Goal: Obtain resource: Download file/media

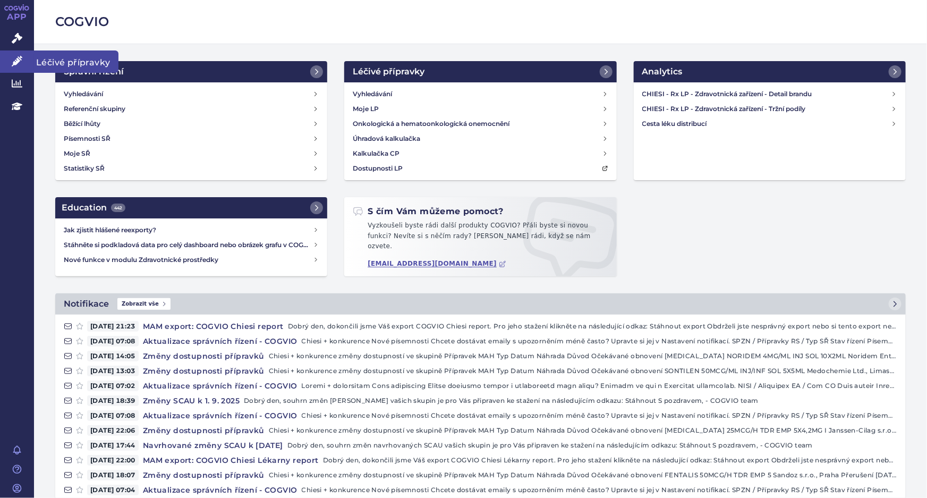
click at [19, 62] on icon at bounding box center [17, 61] width 11 height 11
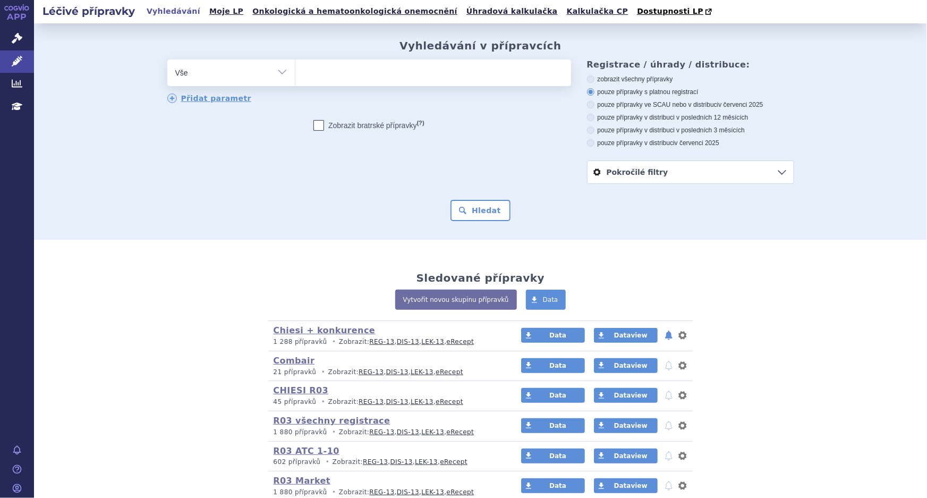
scroll to position [158, 0]
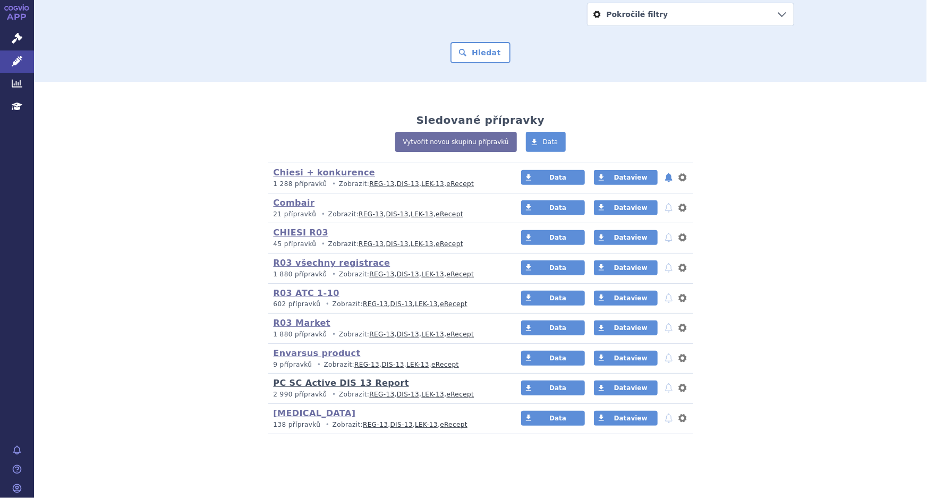
click at [336, 383] on link "PC SC Active DIS 13 Report" at bounding box center [342, 383] width 136 height 10
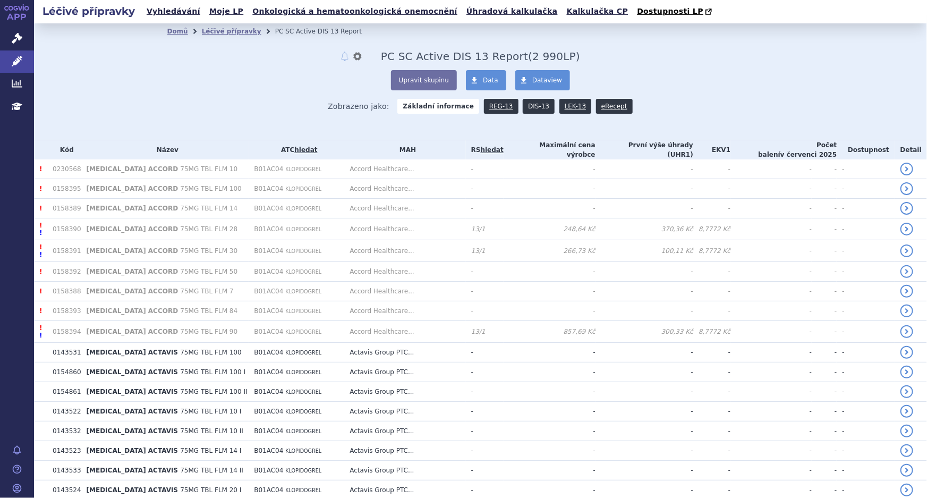
click at [525, 109] on link "DIS-13" at bounding box center [539, 106] width 32 height 15
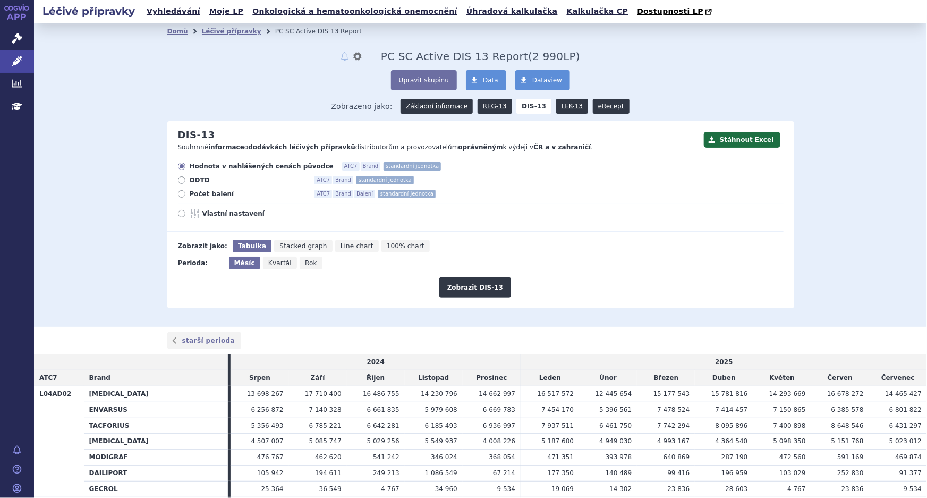
click at [180, 212] on icon at bounding box center [181, 213] width 7 height 7
click at [180, 212] on input "Vlastní nastavení" at bounding box center [182, 215] width 7 height 7
radio input "true"
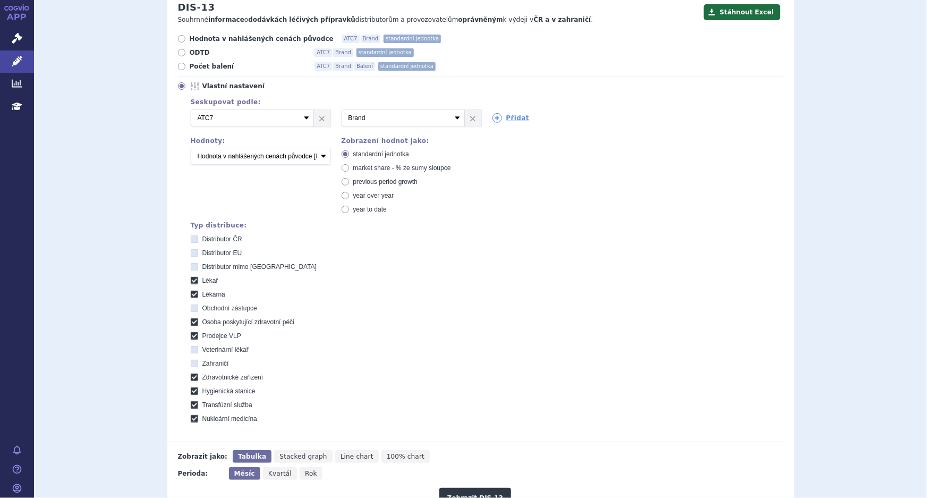
scroll to position [145, 0]
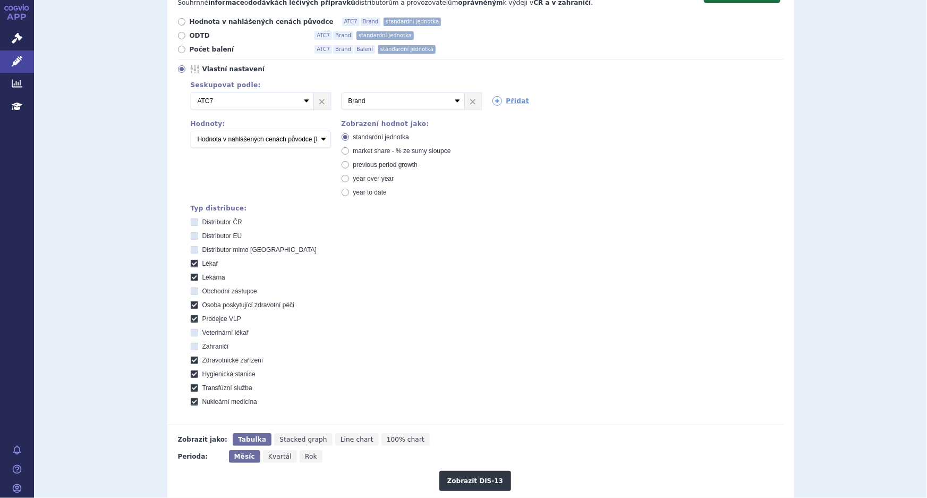
click at [191, 220] on icon at bounding box center [194, 221] width 7 height 7
click at [192, 220] on ČR "Distributor ČR" at bounding box center [195, 223] width 7 height 7
checkbox ČR "true"
click at [191, 235] on icon at bounding box center [194, 235] width 7 height 7
click at [192, 235] on EU "Distributor EU" at bounding box center [195, 237] width 7 height 7
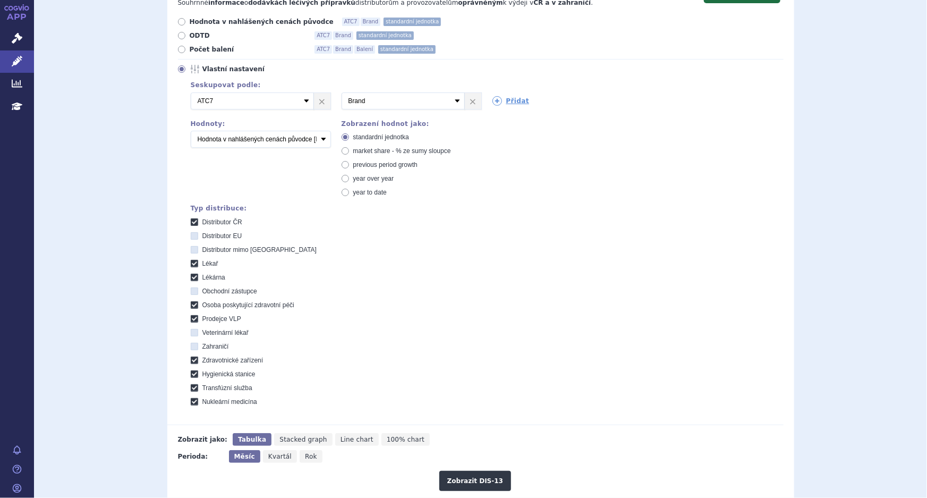
checkbox EU "true"
click at [191, 249] on icon at bounding box center [194, 249] width 7 height 7
click at [192, 249] on EU "Distributor mimo [GEOGRAPHIC_DATA]" at bounding box center [195, 251] width 7 height 7
checkbox EU "true"
click at [191, 291] on icon at bounding box center [194, 291] width 7 height 7
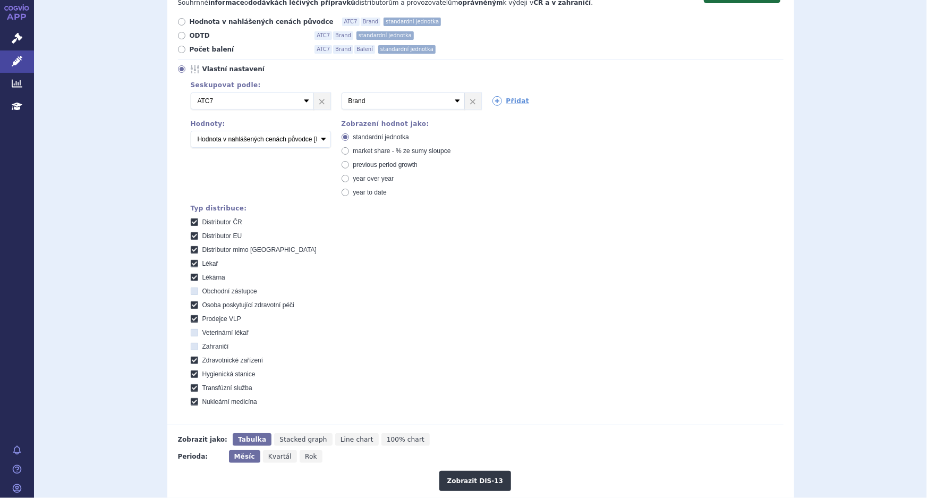
click at [192, 291] on zástupce "Obchodní zástupce" at bounding box center [195, 292] width 7 height 7
checkbox zástupce "true"
click at [191, 332] on icon at bounding box center [194, 332] width 7 height 7
click at [192, 332] on lékař "Veterinární lékař" at bounding box center [195, 334] width 7 height 7
checkbox lékař "true"
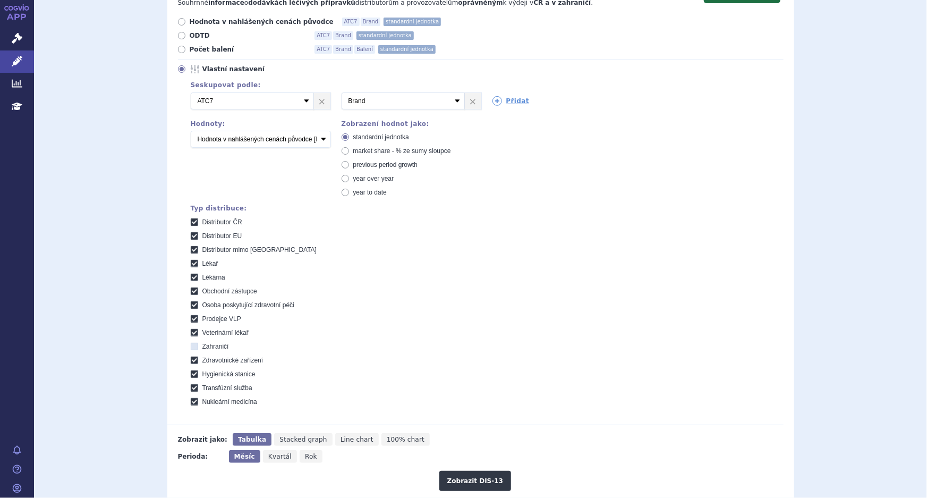
click at [191, 343] on icon at bounding box center [194, 346] width 7 height 7
click at [192, 344] on input "Zahraničí" at bounding box center [195, 347] width 7 height 7
checkbox input "true"
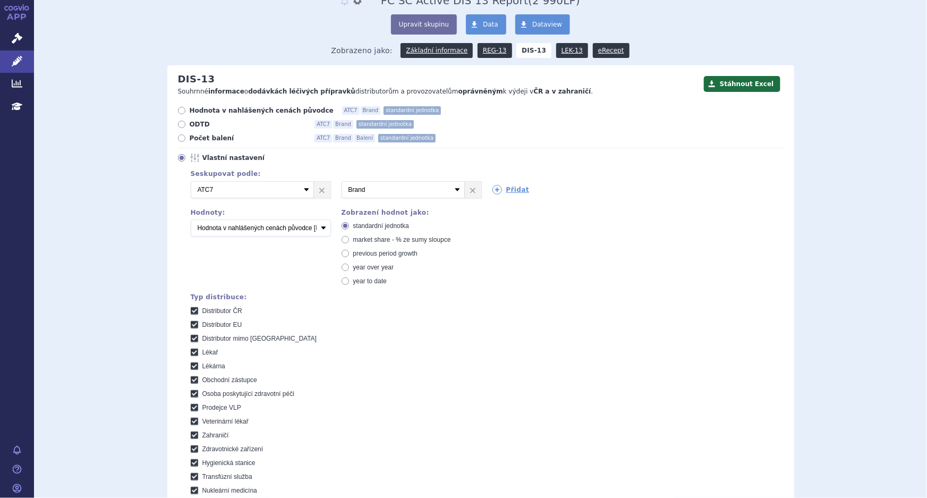
scroll to position [48, 0]
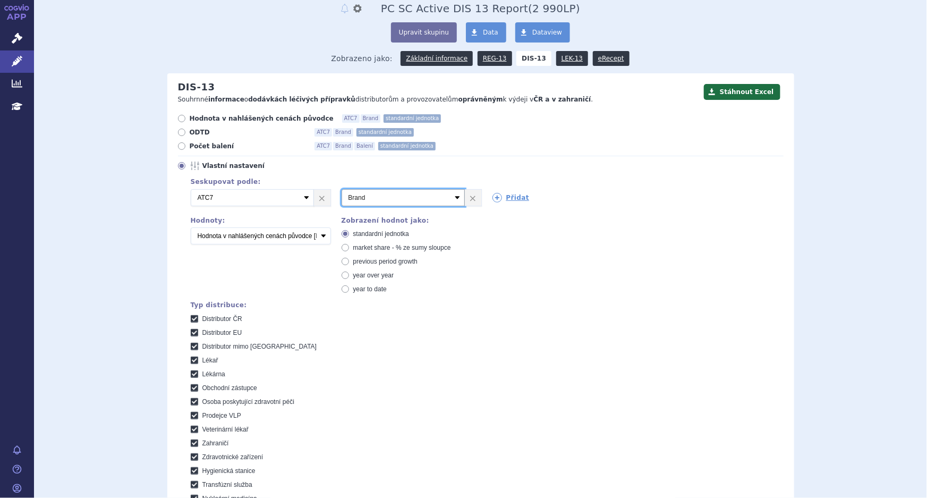
click at [453, 199] on select "Vyberte groupování ATC3 ATC5 ATC7 Brand Balení SÚKL kód MAH VPOIS Referenční sk…" at bounding box center [403, 197] width 123 height 17
select select "suklCode"
click at [342, 189] on select "Vyberte groupování ATC3 ATC5 ATC7 Brand Balení SÚKL kód MAH VPOIS Referenční sk…" at bounding box center [403, 197] width 123 height 17
click at [493, 199] on icon at bounding box center [498, 198] width 10 height 10
click at [644, 200] on icon at bounding box center [649, 198] width 10 height 10
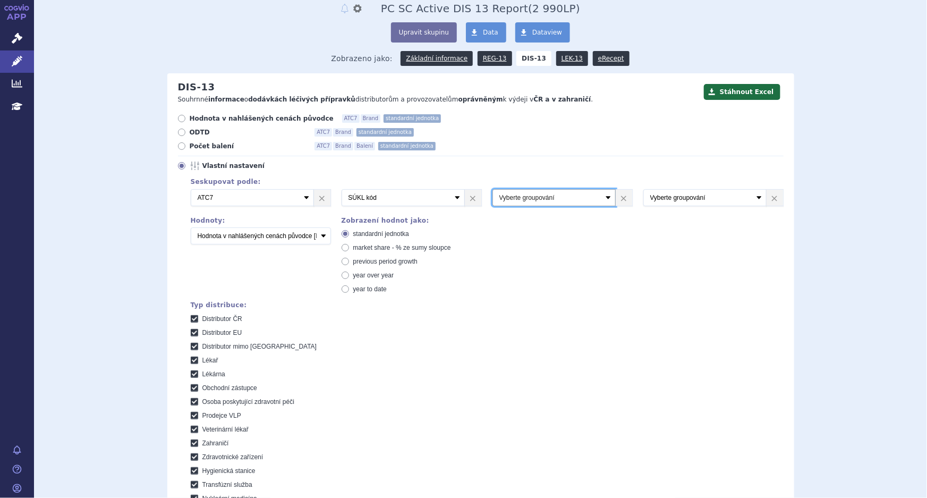
click at [595, 199] on select "Vyberte groupování ATC3 ATC5 ATC7 Brand Balení SÚKL kód MAH VPOIS Referenční sk…" at bounding box center [554, 197] width 123 height 17
select select "brand"
click at [493, 189] on select "Vyberte groupování ATC3 ATC5 ATC7 Brand Balení SÚKL kód MAH VPOIS Referenční sk…" at bounding box center [554, 197] width 123 height 17
click at [694, 196] on select "Vyberte groupování ATC3 ATC5 ATC7 Brand Balení SÚKL kód MAH VPOIS Referenční sk…" at bounding box center [705, 197] width 123 height 17
select select "package"
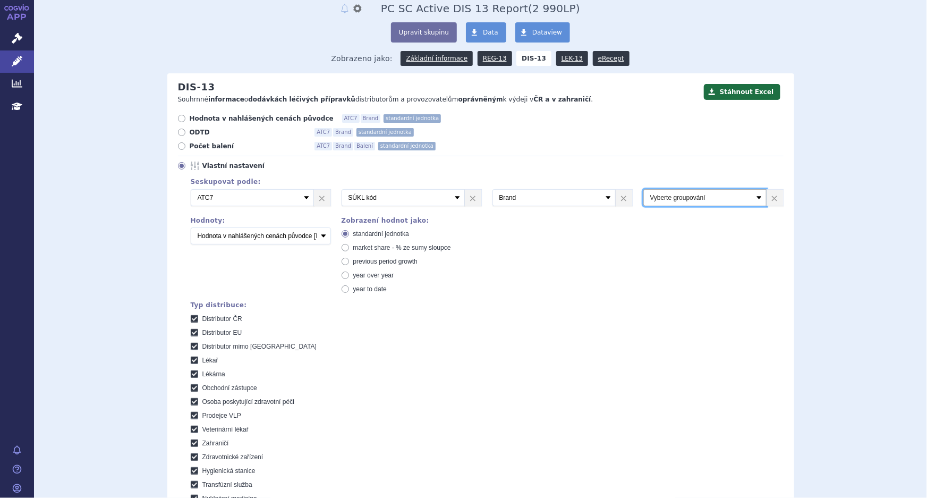
click at [644, 189] on select "Vyberte groupování ATC3 ATC5 ATC7 Brand Balení SÚKL kód MAH VPOIS Referenční sk…" at bounding box center [705, 197] width 123 height 17
click at [303, 234] on select "Počet balení Hodnota v nahlášených cenách původce [DIS-13] Hodnota v maximálníc…" at bounding box center [261, 235] width 140 height 17
select select "packages"
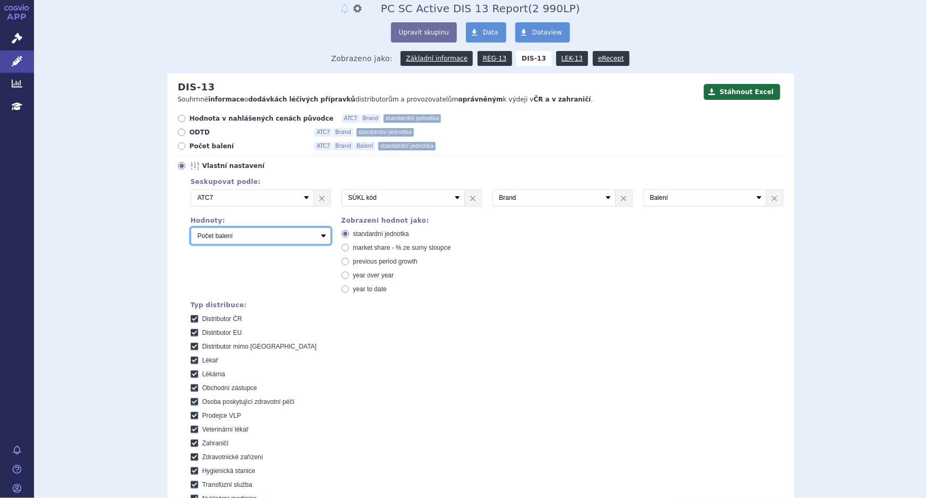
click at [191, 227] on select "Počet balení Hodnota v nahlášených cenách původce [DIS-13] Hodnota v maximálníc…" at bounding box center [261, 235] width 140 height 17
click at [313, 240] on select "Počet balení Hodnota v nahlášených cenách původce [DIS-13] Hodnota v maximálníc…" at bounding box center [261, 235] width 140 height 17
click at [318, 236] on select "Počet balení Hodnota v nahlášených cenách původce [DIS-13] Hodnota v maximálníc…" at bounding box center [261, 235] width 140 height 17
click at [568, 236] on div "Seskupovat podle: 2 Vyberte groupování ATC3 ATC5 ATC7 Brand Balení SÚKL kód MAH…" at bounding box center [481, 338] width 606 height 327
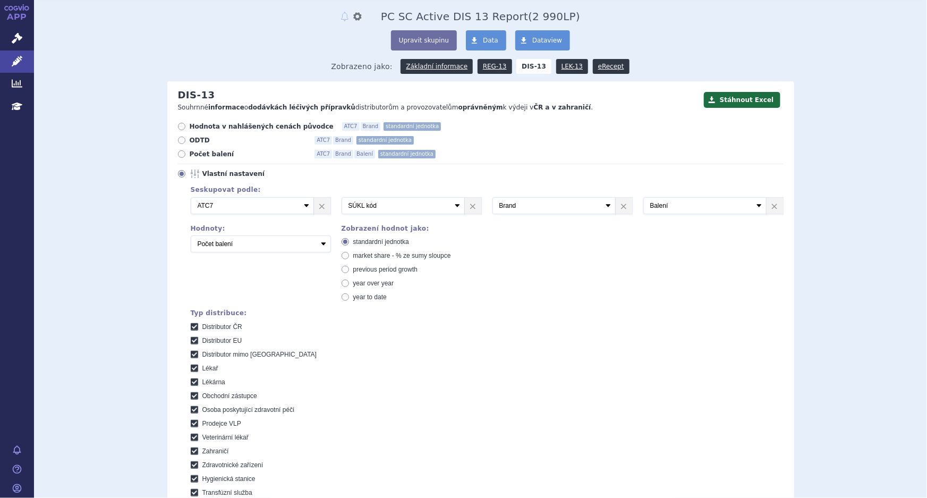
scroll to position [0, 0]
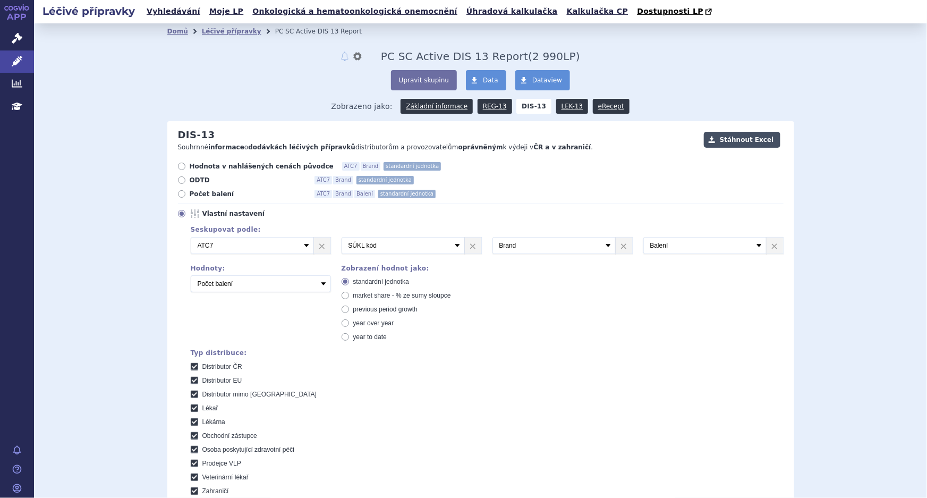
click at [736, 138] on button "Stáhnout Excel" at bounding box center [742, 140] width 77 height 16
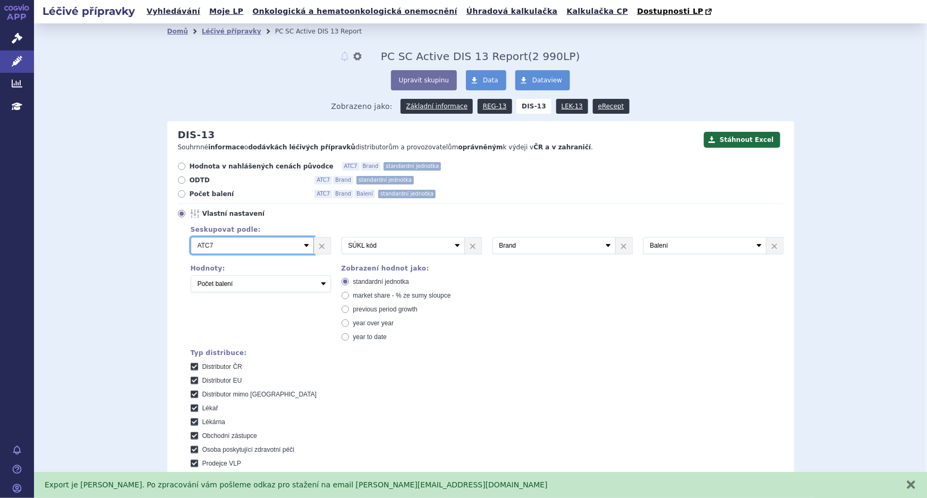
click at [273, 248] on select "Vyberte groupování ATC3 ATC5 ATC7 Brand Balení SÚKL kód MAH VPOIS Referenční sk…" at bounding box center [252, 245] width 123 height 17
select select "suklCode"
click at [191, 238] on select "Vyberte groupování ATC3 ATC5 ATC7 Brand Balení SÚKL kód MAH VPOIS Referenční sk…" at bounding box center [252, 245] width 123 height 17
click at [424, 244] on select "Vyberte groupování ATC3 ATC5 ATC7 Brand Balení SÚKL kód MAH VPOIS Referenční sk…" at bounding box center [403, 245] width 123 height 17
click at [342, 238] on select "Vyberte groupování ATC3 ATC5 ATC7 Brand Balení SÚKL kód MAH VPOIS Referenční sk…" at bounding box center [403, 245] width 123 height 17
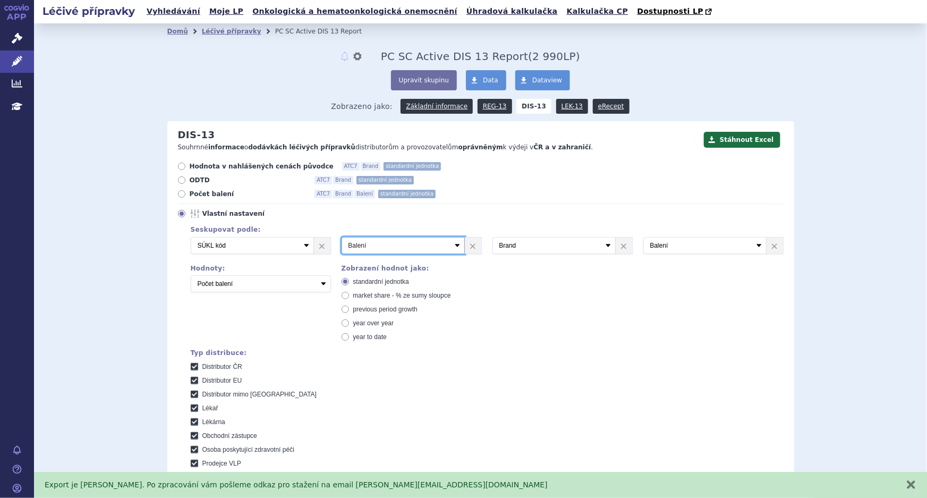
click at [391, 249] on select "Vyberte groupování ATC3 ATC5 ATC7 Brand Balení SÚKL kód MAH VPOIS Referenční sk…" at bounding box center [403, 245] width 123 height 17
select select "brand"
click at [342, 238] on select "Vyberte groupování ATC3 ATC5 ATC7 Brand Balení SÚKL kód MAH VPOIS Referenční sk…" at bounding box center [403, 245] width 123 height 17
click at [531, 248] on select "Vyberte groupování ATC3 ATC5 ATC7 Brand Balení SÚKL kód MAH VPOIS Referenční sk…" at bounding box center [554, 245] width 123 height 17
select select "package"
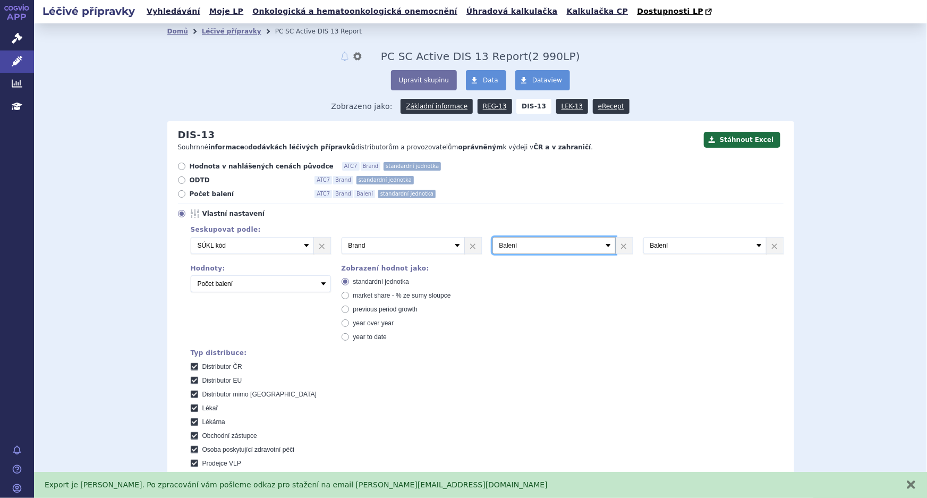
click at [493, 238] on select "Vyberte groupování ATC3 ATC5 ATC7 Brand Balení SÚKL kód MAH VPOIS Referenční sk…" at bounding box center [554, 245] width 123 height 17
click at [713, 251] on select "Vyberte groupování ATC3 ATC5 ATC7 Brand Balení SÚKL kód MAH VPOIS Referenční sk…" at bounding box center [705, 245] width 123 height 17
select select "typeOfCustomer"
click at [644, 238] on select "Vyberte groupování ATC3 ATC5 ATC7 Brand Balení SÚKL kód MAH VPOIS Referenční sk…" at bounding box center [705, 245] width 123 height 17
click at [598, 282] on div "Seskupovat podle: 2 Vyberte groupování ATC3 ATC5 ATC7 Brand Balení SÚKL kód MAH…" at bounding box center [481, 386] width 606 height 327
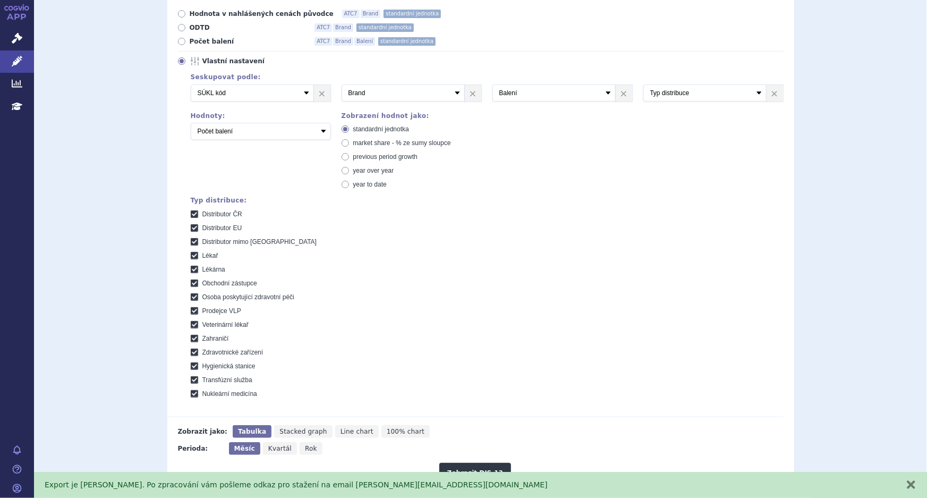
scroll to position [145, 0]
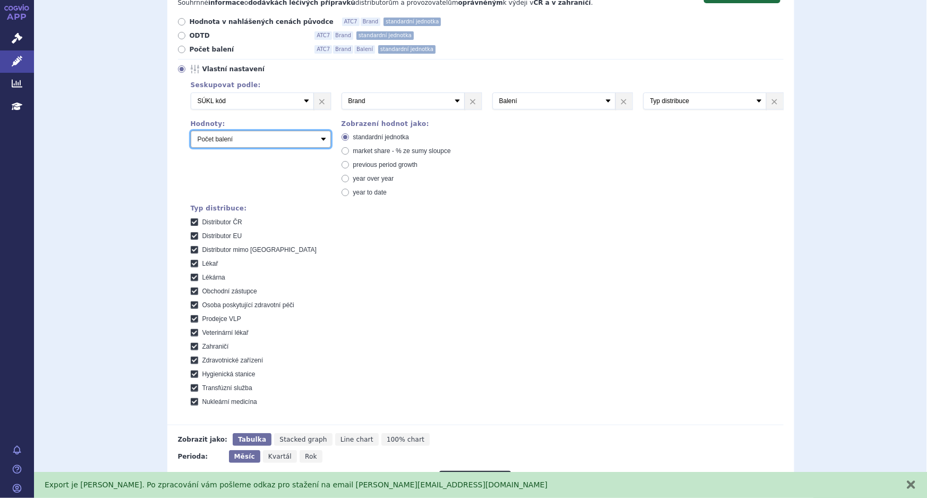
click at [317, 138] on select "Počet balení Hodnota v nahlášených cenách původce [DIS-13] Hodnota v maximálníc…" at bounding box center [261, 139] width 140 height 17
click at [594, 171] on div "Seskupovat podle: 2 Vyberte groupování ATC3 ATC5 ATC7 Brand Balení SÚKL kód MAH…" at bounding box center [481, 242] width 606 height 327
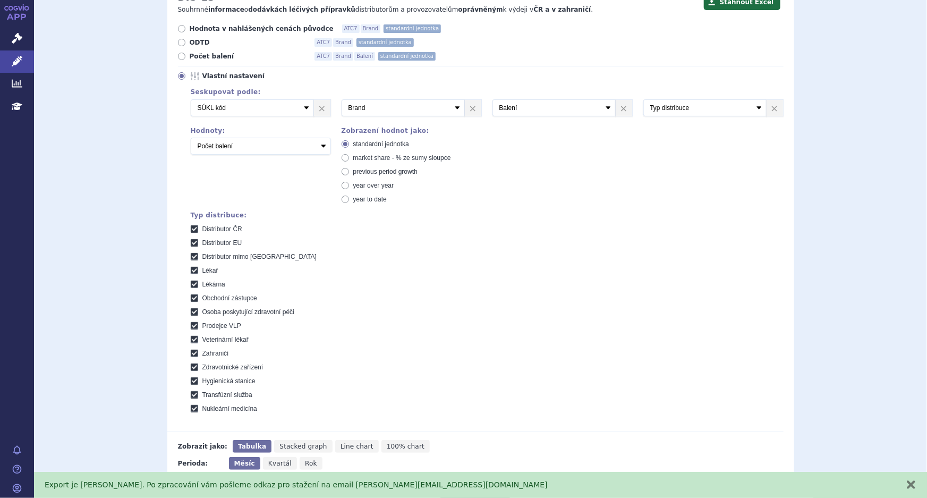
scroll to position [48, 0]
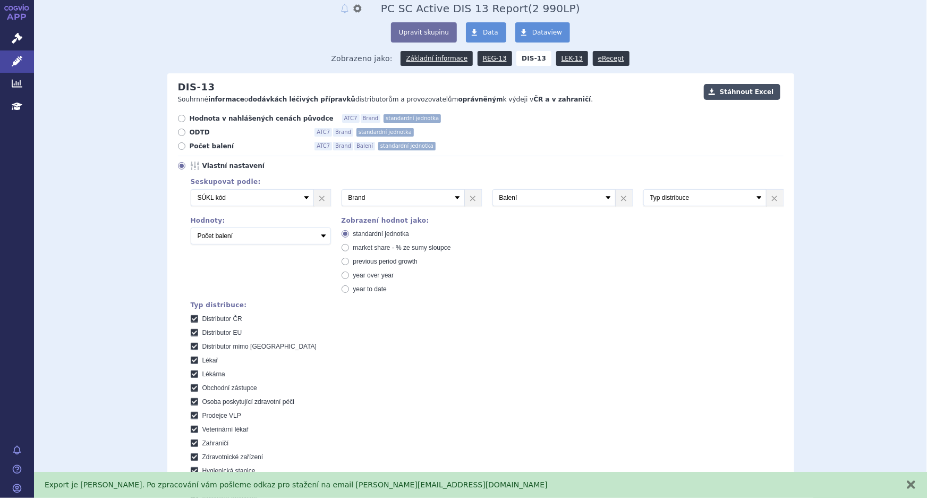
click at [730, 95] on button "Stáhnout Excel" at bounding box center [742, 92] width 77 height 16
click at [601, 60] on link "eRecept" at bounding box center [611, 58] width 37 height 15
click at [599, 58] on link "eRecept" at bounding box center [611, 58] width 37 height 15
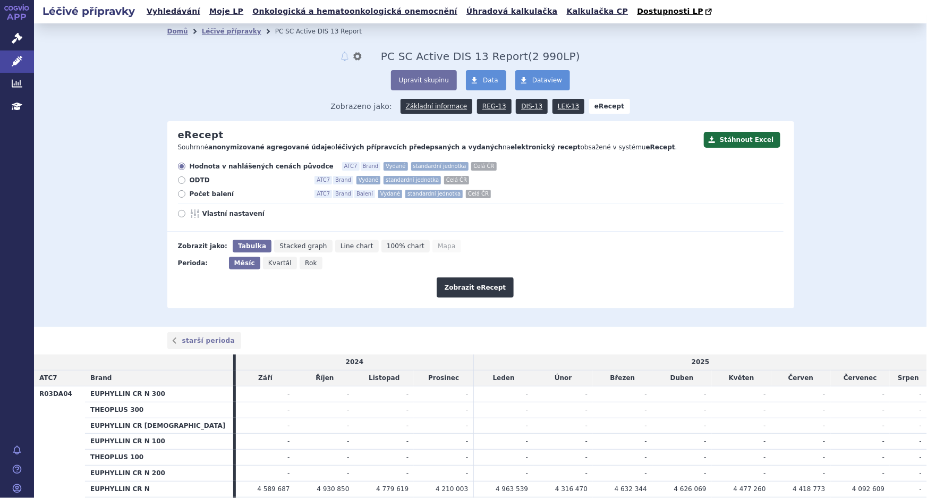
click at [178, 213] on icon at bounding box center [181, 213] width 7 height 7
click at [179, 213] on input "Vlastní nastavení" at bounding box center [182, 215] width 7 height 7
radio input "true"
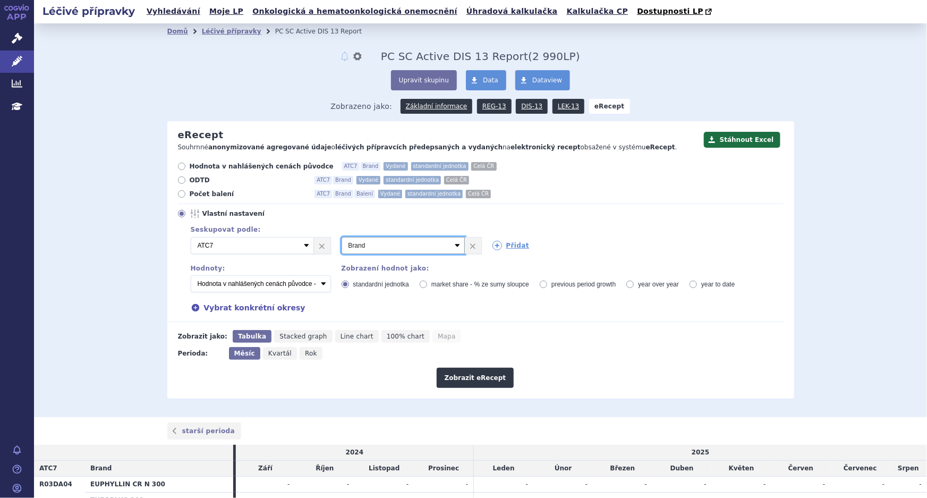
click at [374, 247] on select "Vyberte groupování ATC3 ATC5 ATC7 Brand Balení Síla Forma SÚKL kód MAH VPOIS Re…" at bounding box center [403, 245] width 123 height 17
select select "suklCode"
click at [342, 238] on select "Vyberte groupování ATC3 ATC5 ATC7 Brand Balení Síla Forma SÚKL kód MAH VPOIS Re…" at bounding box center [403, 245] width 123 height 17
click at [493, 244] on icon at bounding box center [498, 246] width 10 height 10
click at [644, 245] on icon at bounding box center [649, 246] width 10 height 10
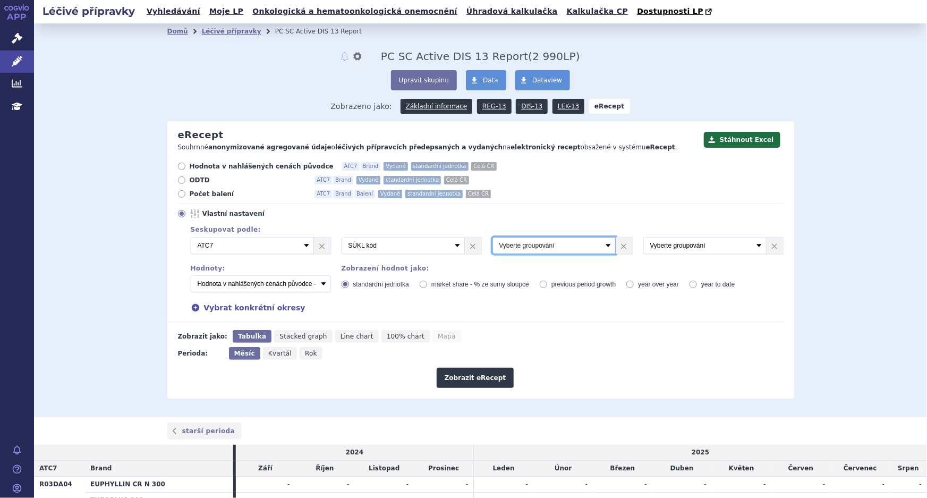
click at [564, 244] on select "Vyberte groupování ATC3 ATC5 ATC7 Brand Balení Síla Forma SÚKL kód MAH VPOIS Re…" at bounding box center [554, 245] width 123 height 17
select select "brand"
click at [493, 238] on select "Vyberte groupování ATC3 ATC5 ATC7 Brand Balení Síla Forma SÚKL kód MAH VPOIS Re…" at bounding box center [554, 245] width 123 height 17
click at [659, 245] on select "Vyberte groupování ATC3 ATC5 ATC7 Brand Balení Síla Forma SÚKL kód MAH VPOIS Re…" at bounding box center [705, 245] width 123 height 17
select select "package"
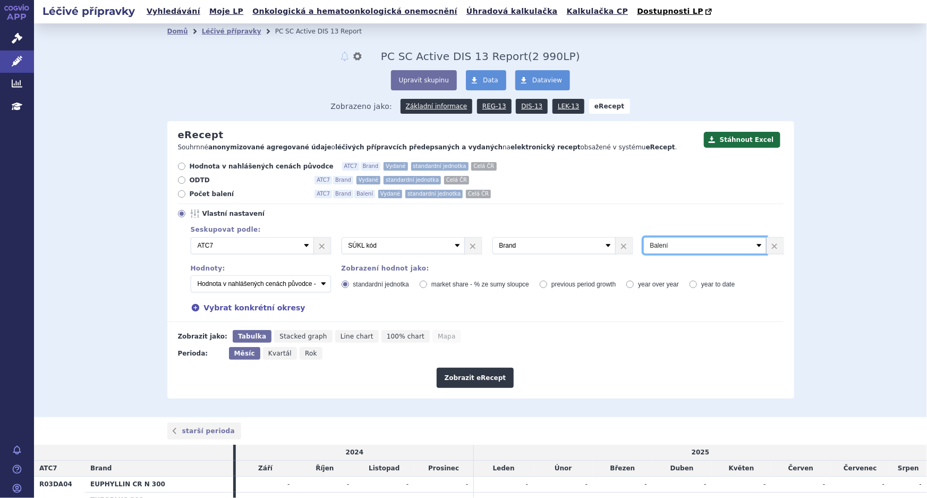
click at [644, 238] on select "Vyberte groupování ATC3 ATC5 ATC7 Brand Balení Síla Forma SÚKL kód MAH VPOIS Re…" at bounding box center [705, 245] width 123 height 17
click at [254, 287] on select "Počet balení - vydané Hodnota v nahlášených cenách původce - vydané Hodnota v m…" at bounding box center [261, 283] width 140 height 17
select select "vydanePackages"
click at [191, 276] on select "Počet balení - vydané Hodnota v nahlášených cenách původce - vydané Hodnota v m…" at bounding box center [261, 283] width 140 height 17
click at [730, 141] on button "Stáhnout Excel" at bounding box center [742, 140] width 77 height 16
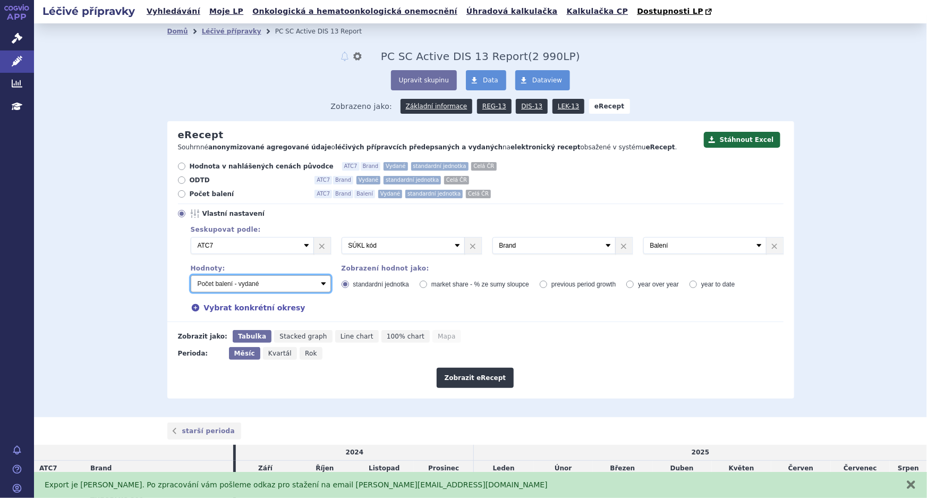
click at [274, 283] on select "Počet balení - vydané Hodnota v nahlášených cenách původce - vydané Hodnota v m…" at bounding box center [261, 283] width 140 height 17
click at [292, 266] on div "Hodnoty:" at bounding box center [261, 268] width 140 height 7
click at [239, 251] on select "Vyberte groupování ATC3 ATC5 ATC7 Brand Balení Síla Forma SÚKL kód MAH VPOIS Re…" at bounding box center [252, 245] width 123 height 17
click at [191, 238] on select "Vyberte groupování ATC3 ATC5 ATC7 Brand Balení Síla Forma SÚKL kód MAH VPOIS Re…" at bounding box center [252, 245] width 123 height 17
click at [297, 246] on select "Vyberte groupování ATC3 ATC5 ATC7 Brand Balení Síla Forma SÚKL kód MAH VPOIS Re…" at bounding box center [252, 245] width 123 height 17
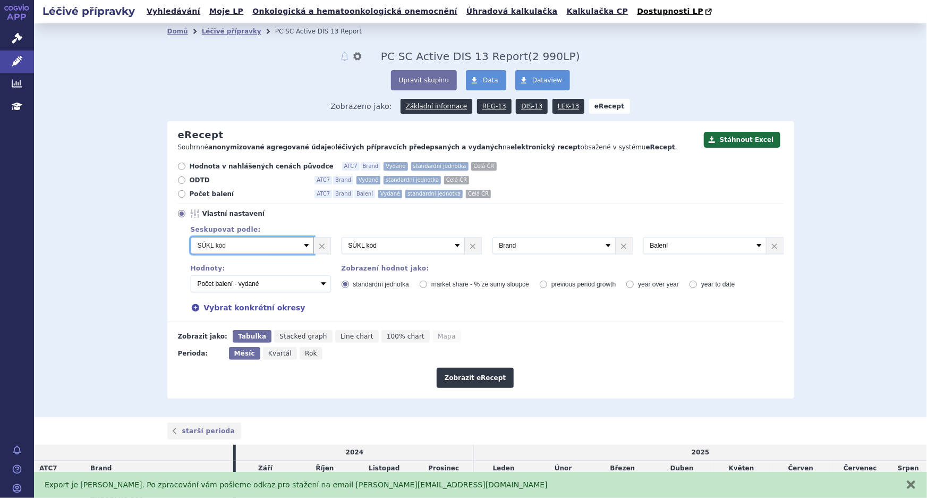
select select "atc7"
click at [191, 238] on select "Vyberte groupování ATC3 ATC5 ATC7 Brand Balení Síla Forma SÚKL kód MAH VPOIS Re…" at bounding box center [252, 245] width 123 height 17
click at [271, 286] on select "Počet balení - vydané Hodnota v nahlášených cenách původce - vydané Hodnota v m…" at bounding box center [261, 283] width 140 height 17
select select "predepsanePackages"
click at [191, 276] on select "Počet balení - vydané Hodnota v nahlášených cenách původce - vydané Hodnota v m…" at bounding box center [261, 283] width 140 height 17
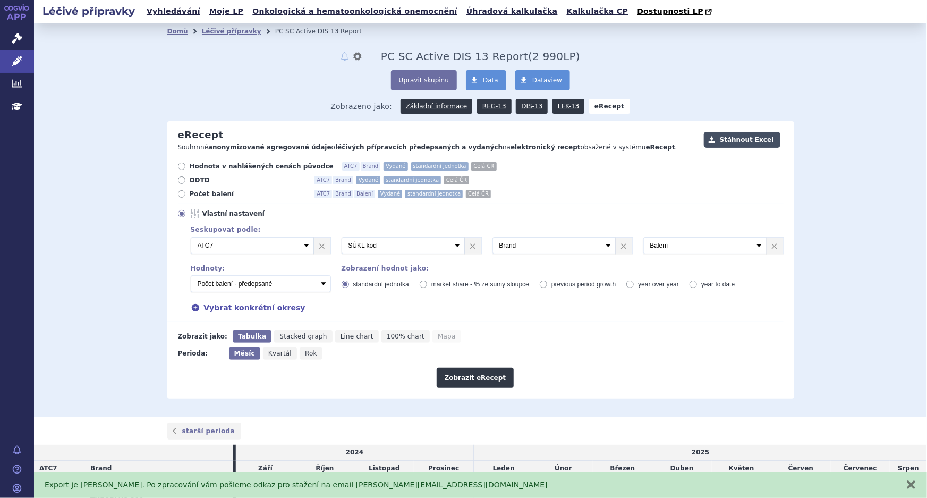
click at [746, 141] on button "Stáhnout Excel" at bounding box center [742, 140] width 77 height 16
click at [288, 246] on select "Vyberte groupování ATC3 ATC5 ATC7 Brand Balení Síla Forma SÚKL kód MAH VPOIS Re…" at bounding box center [252, 245] width 123 height 17
select select "suklCode"
click at [191, 238] on select "Vyberte groupování ATC3 ATC5 ATC7 Brand Balení Síla Forma SÚKL kód MAH VPOIS Re…" at bounding box center [252, 245] width 123 height 17
click at [438, 250] on select "Vyberte groupování ATC3 ATC5 ATC7 Brand Balení Síla Forma SÚKL kód MAH VPOIS Re…" at bounding box center [403, 245] width 123 height 17
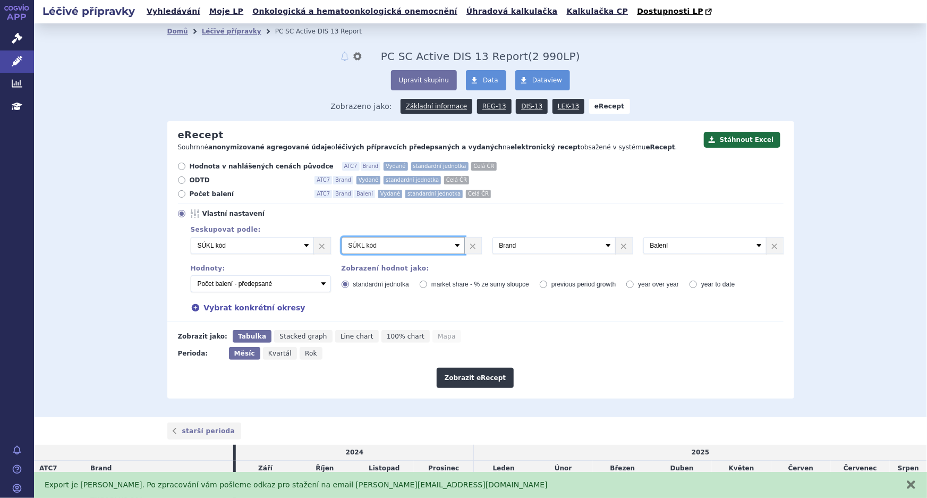
select select "brand"
click at [342, 238] on select "Vyberte groupování ATC3 ATC5 ATC7 Brand Balení Síla Forma SÚKL kód MAH VPOIS Re…" at bounding box center [403, 245] width 123 height 17
click at [548, 255] on div "Seskupovat podle: Při zobrazení výsledku pomocí Mapy je možné zvolit nejvýše je…" at bounding box center [482, 242] width 604 height 33
click at [549, 247] on select "Vyberte groupování ATC3 ATC5 ATC7 Brand Balení Síla Forma SÚKL kód MAH VPOIS Re…" at bounding box center [554, 245] width 123 height 17
select select "package"
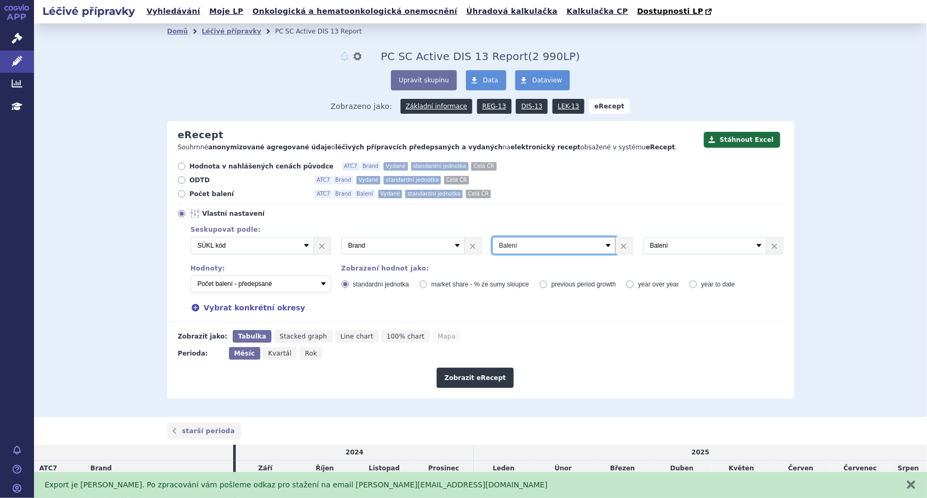
click at [493, 238] on select "Vyberte groupování ATC3 ATC5 ATC7 Brand Balení Síla Forma SÚKL kód MAH VPOIS Re…" at bounding box center [554, 245] width 123 height 17
click at [660, 249] on select "Vyberte groupování ATC3 ATC5 ATC7 Brand Balení Síla Forma SÚKL kód MAH VPOIS Re…" at bounding box center [705, 245] width 123 height 17
select select "districtName"
click at [644, 238] on select "Vyberte groupování ATC3 ATC5 ATC7 Brand Balení Síla Forma SÚKL kód MAH VPOIS Re…" at bounding box center [705, 245] width 123 height 17
click at [233, 281] on select "Počet balení - vydané Hodnota v nahlášených cenách původce - vydané Hodnota v m…" at bounding box center [261, 283] width 140 height 17
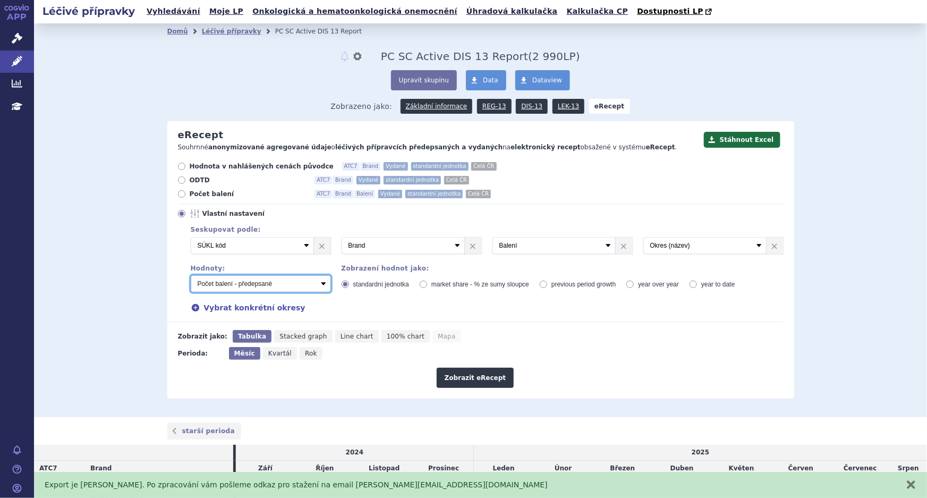
select select "vydanePackages"
click at [191, 276] on select "Počet balení - vydané Hodnota v nahlášených cenách původce - vydané Hodnota v m…" at bounding box center [261, 283] width 140 height 17
click at [748, 139] on button "Stáhnout Excel" at bounding box center [742, 140] width 77 height 16
click at [299, 288] on select "Počet balení - vydané Hodnota v nahlášených cenách původce - vydané Hodnota v m…" at bounding box center [261, 283] width 140 height 17
click at [298, 282] on select "Počet balení - vydané Hodnota v nahlášených cenách původce - vydané Hodnota v m…" at bounding box center [261, 283] width 140 height 17
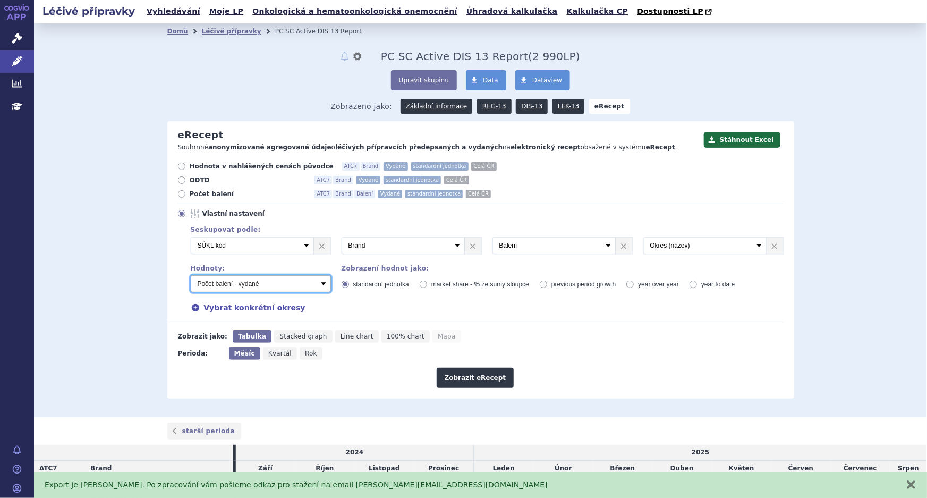
click at [298, 282] on select "Počet balení - vydané Hodnota v nahlášených cenách původce - vydané Hodnota v m…" at bounding box center [261, 283] width 140 height 17
click at [257, 290] on select "Počet balení - vydané Hodnota v nahlášených cenách původce - vydané Hodnota v m…" at bounding box center [261, 283] width 140 height 17
select select "predepsanePackages"
click at [191, 276] on select "Počet balení - vydané Hodnota v nahlášených cenách původce - vydané Hodnota v m…" at bounding box center [261, 283] width 140 height 17
click at [753, 143] on button "Stáhnout Excel" at bounding box center [742, 140] width 77 height 16
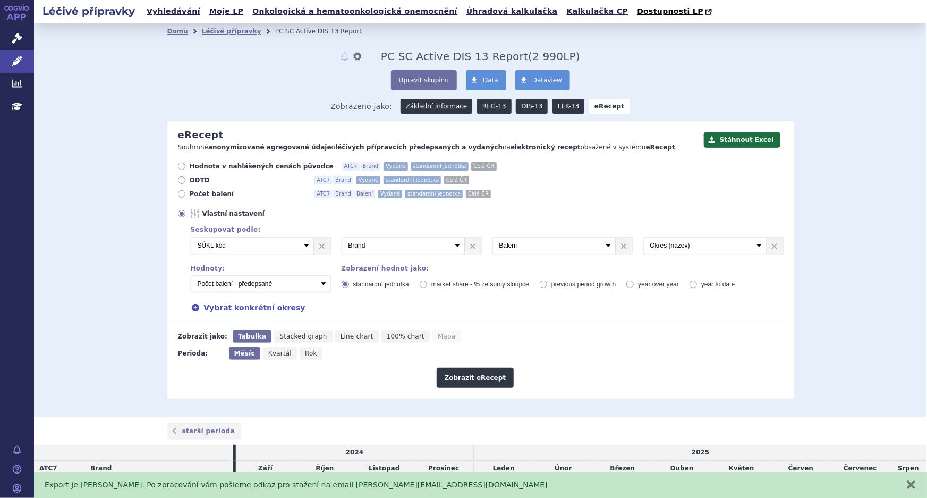
click at [528, 108] on link "DIS-13" at bounding box center [532, 106] width 32 height 15
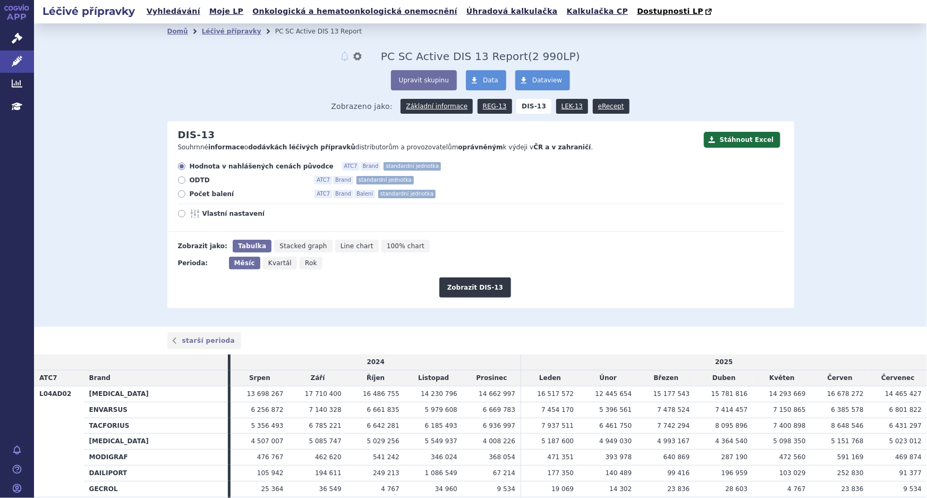
click at [178, 214] on icon at bounding box center [181, 213] width 7 height 7
click at [179, 214] on input "Vlastní nastavení" at bounding box center [182, 215] width 7 height 7
radio input "true"
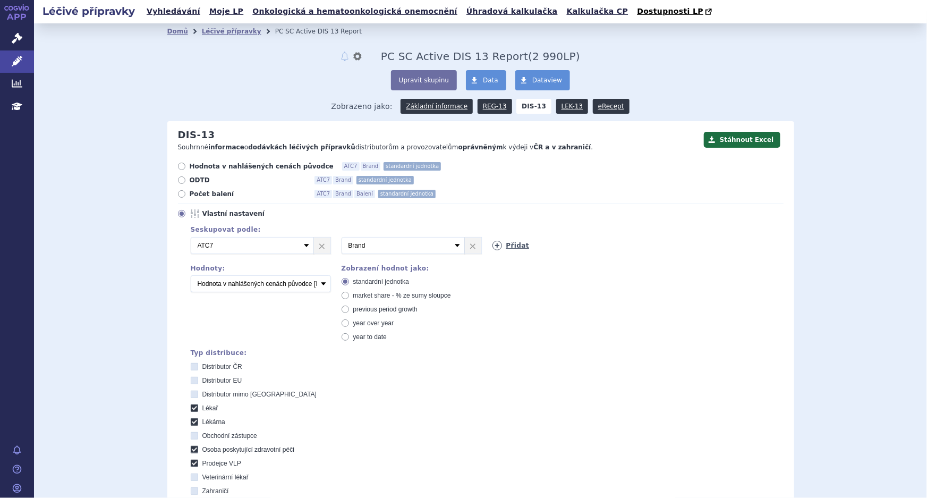
click at [496, 246] on icon at bounding box center [498, 246] width 10 height 10
click at [647, 247] on icon at bounding box center [649, 246] width 10 height 10
click at [419, 244] on select "Vyberte groupování ATC3 ATC5 ATC7 Brand Balení SÚKL kód MAH VPOIS Referenční sk…" at bounding box center [403, 245] width 123 height 17
select select "suklCode"
click at [342, 238] on select "Vyberte groupování ATC3 ATC5 ATC7 Brand Balení SÚKL kód MAH VPOIS Referenční sk…" at bounding box center [403, 245] width 123 height 17
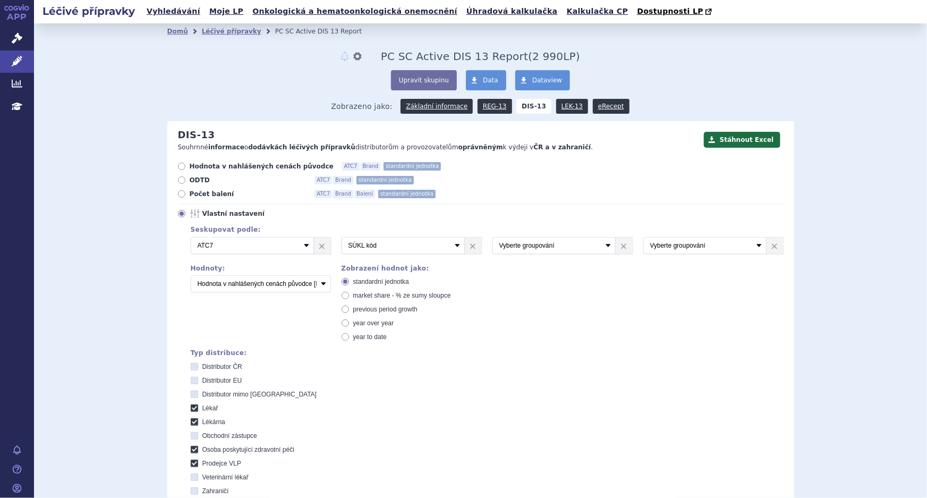
click at [543, 235] on div "Seskupovat podle: 2 Vyberte groupování ATC3 ATC5 ATC7 Brand Balení SÚKL kód MAH…" at bounding box center [482, 242] width 604 height 33
click at [543, 246] on select "Vyberte groupování ATC3 ATC5 ATC7 Brand Balení SÚKL kód MAH VPOIS Referenční sk…" at bounding box center [554, 245] width 123 height 17
select select "brand"
click at [493, 238] on select "Vyberte groupování ATC3 ATC5 ATC7 Brand Balení SÚKL kód MAH VPOIS Referenční sk…" at bounding box center [554, 245] width 123 height 17
click at [664, 244] on select "Vyberte groupování ATC3 ATC5 ATC7 Brand Balení SÚKL kód MAH VPOIS Referenční sk…" at bounding box center [705, 245] width 123 height 17
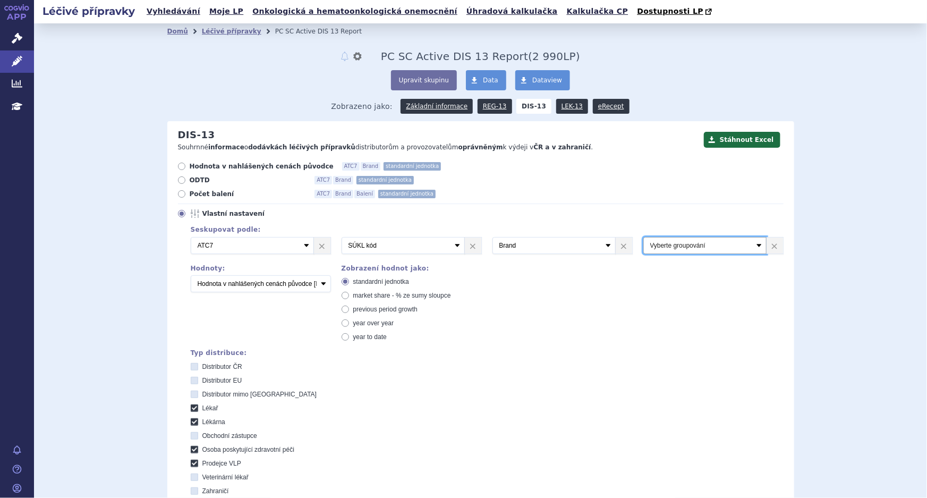
select select "package"
click at [644, 238] on select "Vyberte groupování ATC3 ATC5 ATC7 Brand Balení SÚKL kód MAH VPOIS Referenční sk…" at bounding box center [705, 245] width 123 height 17
click at [199, 285] on select "Počet balení Hodnota v nahlášených cenách původce [DIS-13] Hodnota v maximálníc…" at bounding box center [261, 283] width 140 height 17
select select "packages"
click at [191, 276] on select "Počet balení Hodnota v nahlášených cenách původce [DIS-13] Hodnota v maximálníc…" at bounding box center [261, 283] width 140 height 17
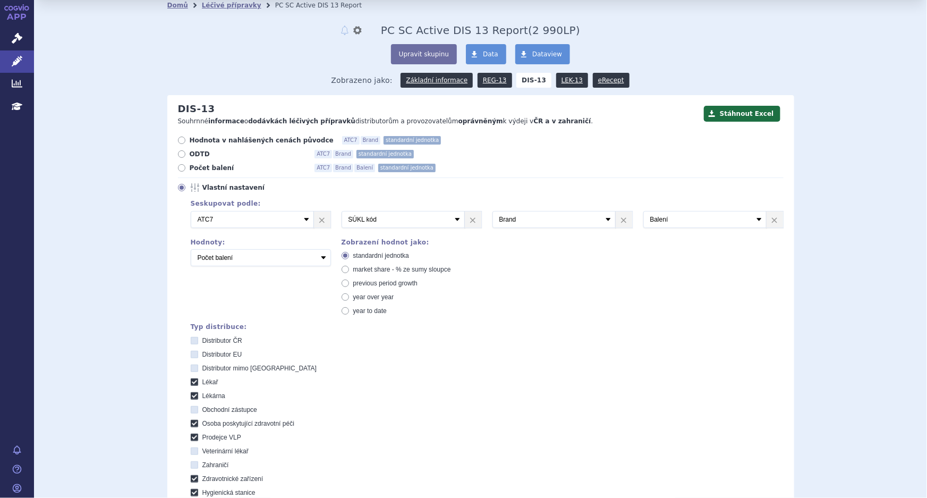
scroll to position [193, 0]
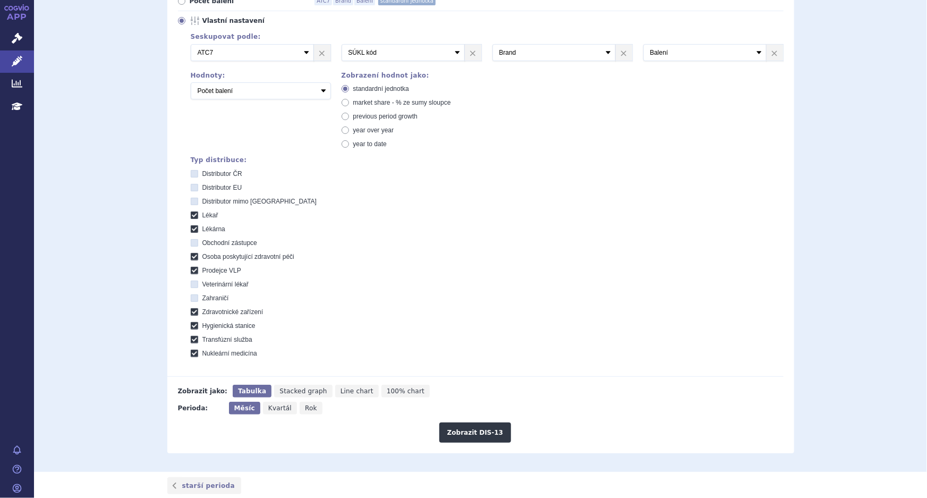
click at [193, 174] on label "Distributor ČR" at bounding box center [487, 174] width 593 height 9
click at [191, 191] on icon at bounding box center [194, 187] width 7 height 7
click at [192, 191] on EU "Distributor EU" at bounding box center [195, 188] width 7 height 7
checkbox EU "true"
click at [191, 172] on icon at bounding box center [194, 173] width 7 height 7
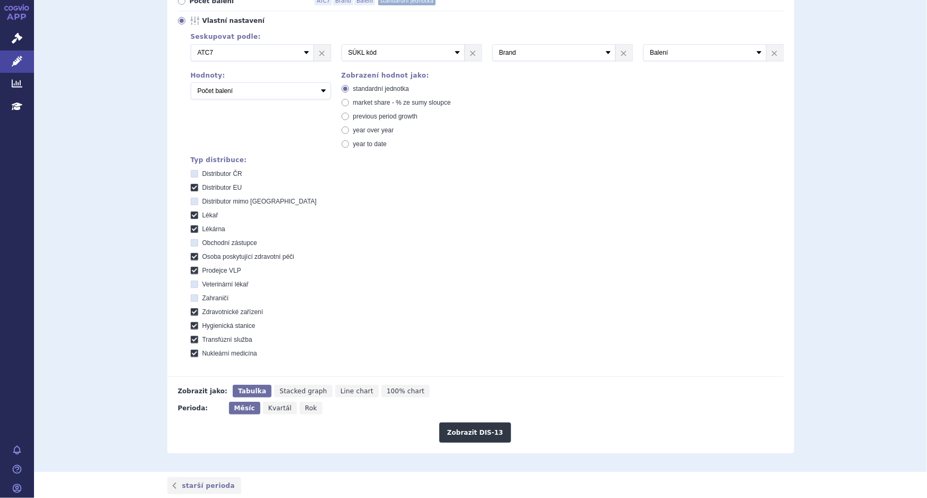
click at [192, 172] on ČR "Distributor ČR" at bounding box center [195, 175] width 7 height 7
checkbox ČR "true"
click at [193, 197] on label "Distributor mimo EU" at bounding box center [487, 201] width 593 height 9
click at [193, 199] on EU "Distributor mimo EU" at bounding box center [195, 202] width 7 height 7
checkbox EU "true"
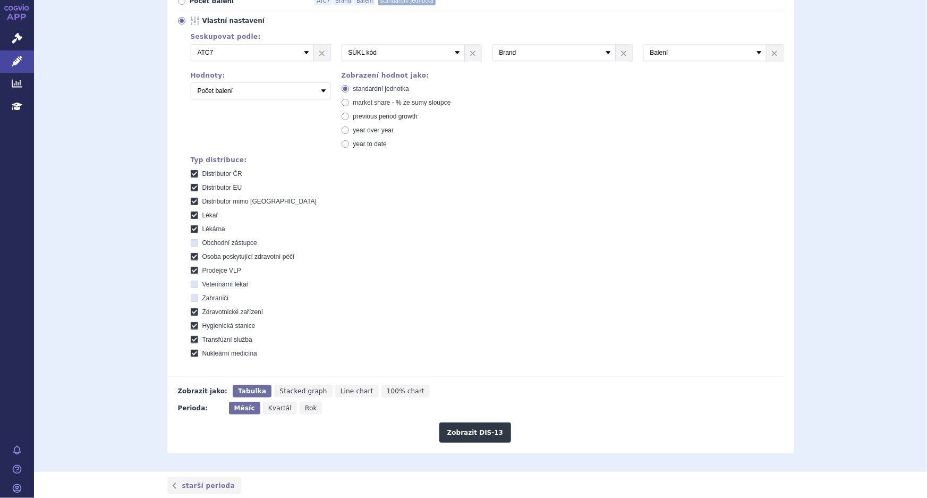
click at [191, 241] on icon at bounding box center [194, 242] width 7 height 7
click at [192, 241] on zástupce "Obchodní zástupce" at bounding box center [195, 244] width 7 height 7
checkbox zástupce "true"
click at [195, 281] on label "Veterinární lékař" at bounding box center [487, 284] width 593 height 9
click at [195, 282] on lékař "Veterinární lékař" at bounding box center [195, 285] width 7 height 7
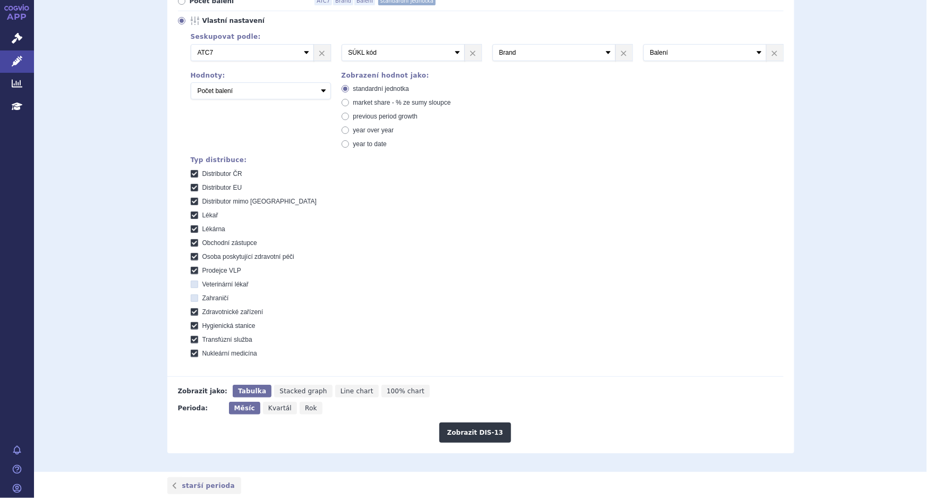
checkbox lékař "true"
click at [193, 298] on icon at bounding box center [194, 297] width 7 height 7
click at [193, 298] on input "Zahraničí" at bounding box center [195, 299] width 7 height 7
checkbox input "true"
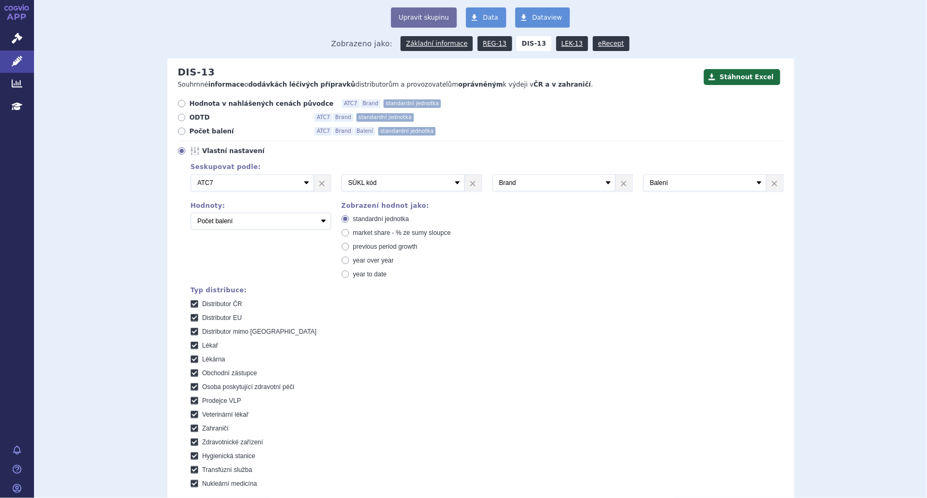
scroll to position [0, 0]
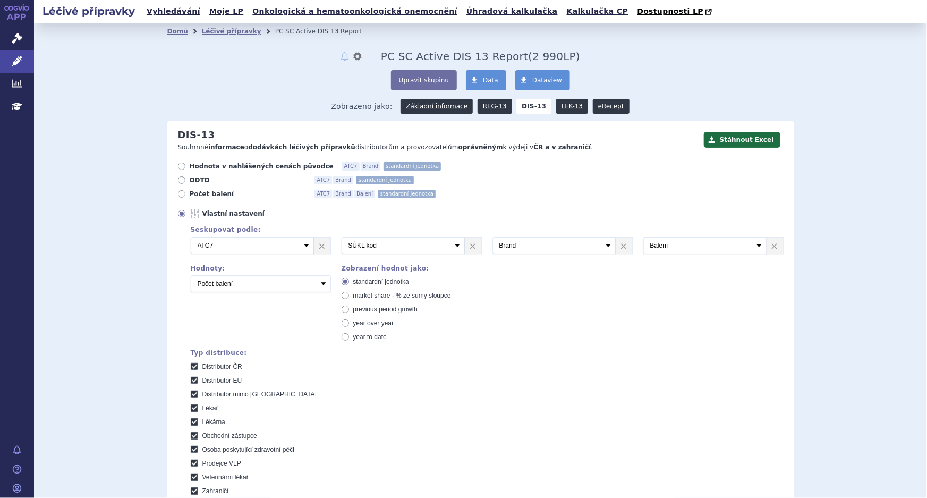
click at [607, 168] on label "Hodnota v nahlášených cenách původce ATC7 Brand standardní jednotka" at bounding box center [481, 166] width 606 height 9
click at [186, 168] on input "Hodnota v nahlášených cenách původce ATC7 Brand standardní jednotka" at bounding box center [182, 167] width 7 height 7
radio input "true"
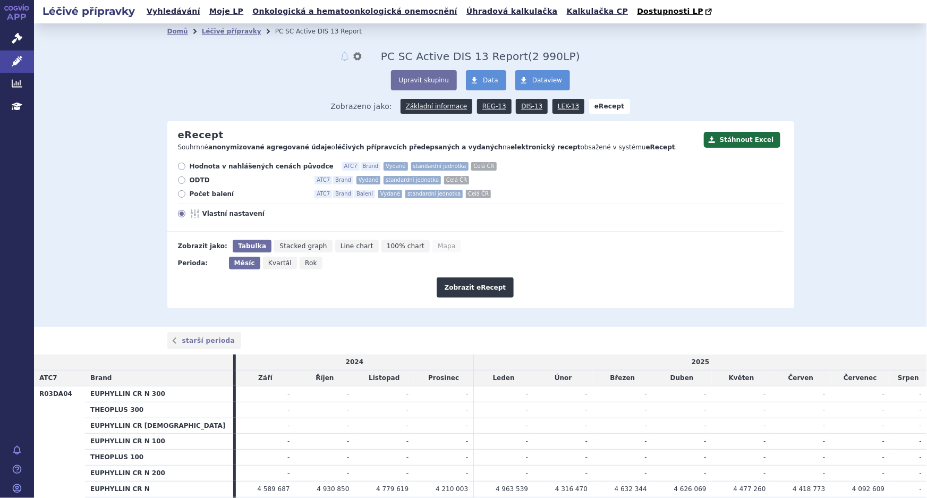
click at [197, 212] on icon at bounding box center [196, 213] width 13 height 9
click at [186, 212] on input "Vlastní nastavení" at bounding box center [182, 215] width 7 height 7
click at [488, 102] on link "REG-13" at bounding box center [494, 106] width 35 height 15
click at [536, 106] on link "DIS-13" at bounding box center [532, 106] width 32 height 15
click at [523, 106] on link "DIS-13" at bounding box center [532, 106] width 32 height 15
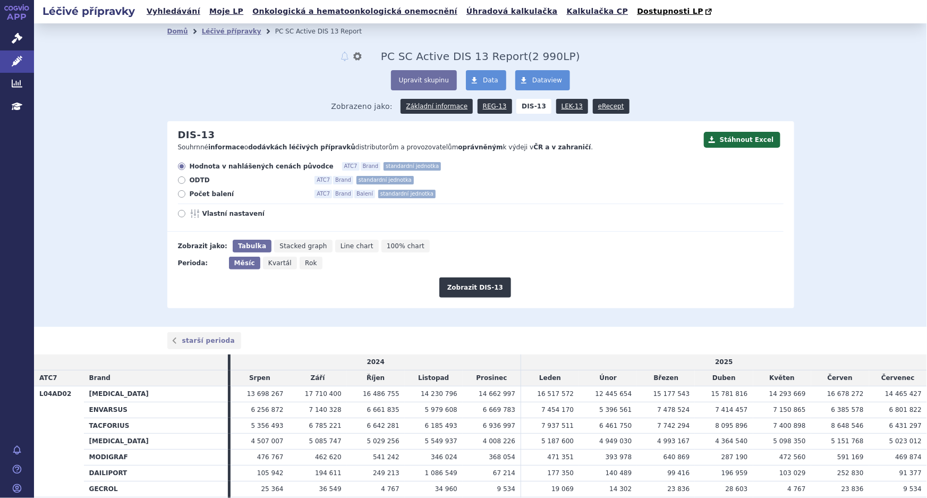
click at [173, 214] on div "Hodnota v nahlášených cenách původce ATC7 Brand standardní jednotka ODTD ATC7 B…" at bounding box center [475, 197] width 616 height 70
click at [178, 214] on icon at bounding box center [181, 213] width 7 height 7
click at [179, 214] on input "Vlastní nastavení" at bounding box center [182, 215] width 7 height 7
radio input "true"
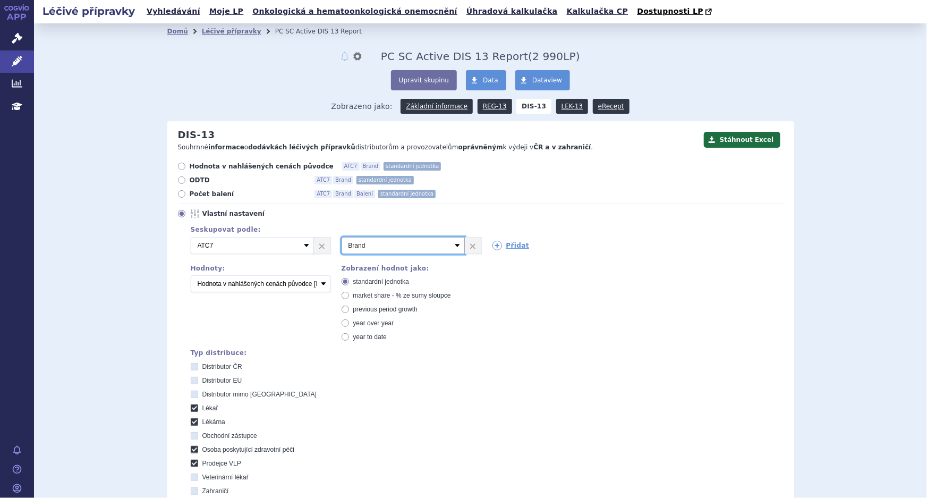
click at [378, 247] on select "Vyberte groupování ATC3 ATC5 ATC7 Brand Balení SÚKL kód MAH VPOIS Referenční sk…" at bounding box center [403, 245] width 123 height 17
select select "suklCode"
click at [342, 238] on select "Vyberte groupování ATC3 ATC5 ATC7 Brand Balení SÚKL kód MAH VPOIS Referenční sk…" at bounding box center [403, 245] width 123 height 17
click at [489, 251] on div "2 Vyberte groupování ATC3 ATC5 ATC7 Brand Balení SÚKL kód MAH VPOIS Referenční …" at bounding box center [482, 245] width 604 height 17
click at [493, 247] on icon at bounding box center [498, 246] width 10 height 10
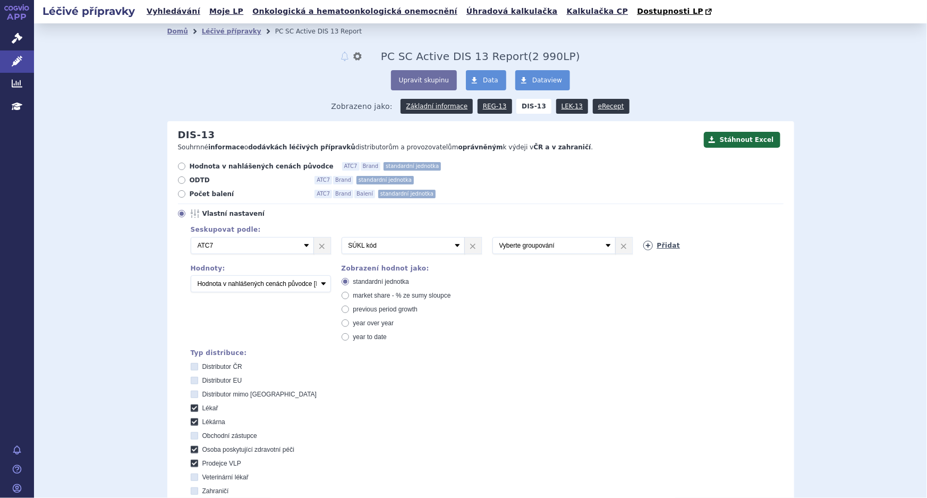
click at [644, 247] on icon at bounding box center [649, 246] width 10 height 10
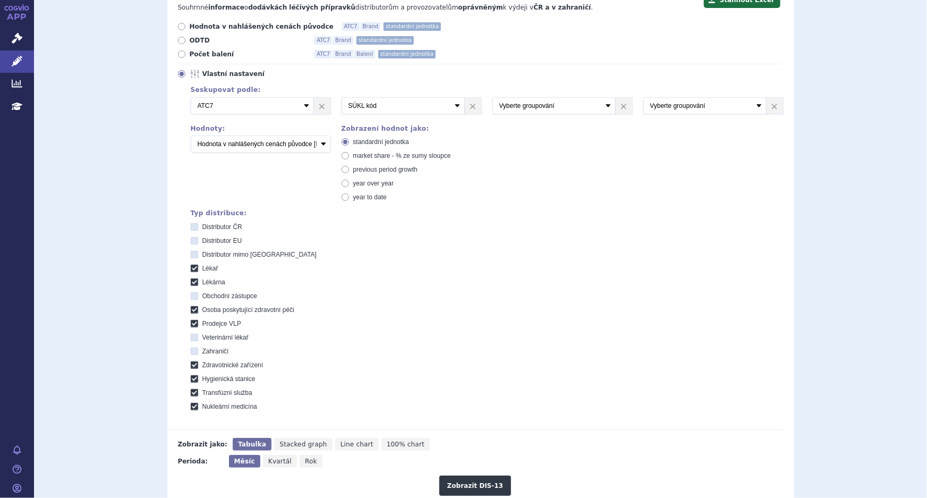
scroll to position [241, 0]
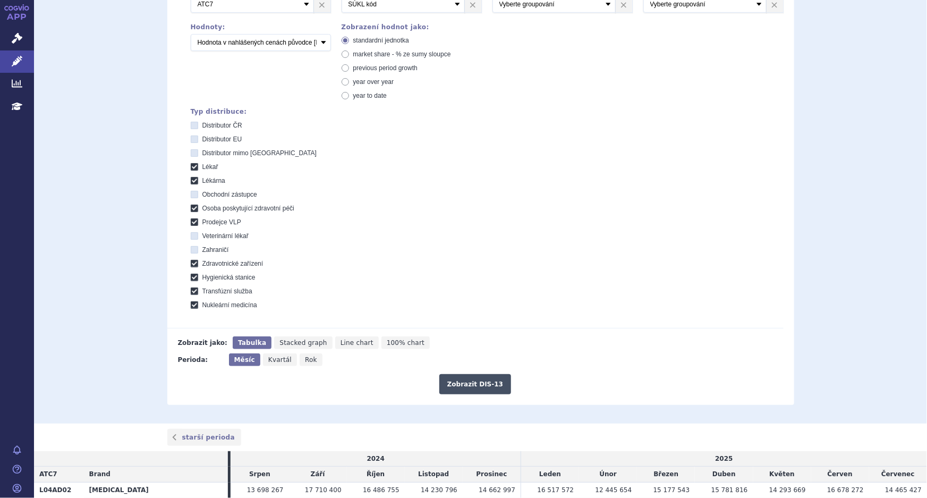
click at [457, 386] on button "Zobrazit DIS-13" at bounding box center [476, 384] width 72 height 20
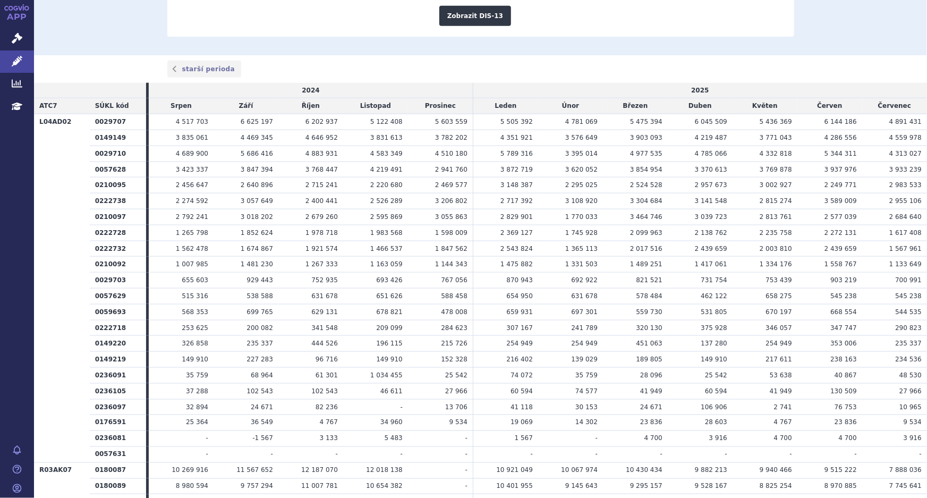
scroll to position [579, 0]
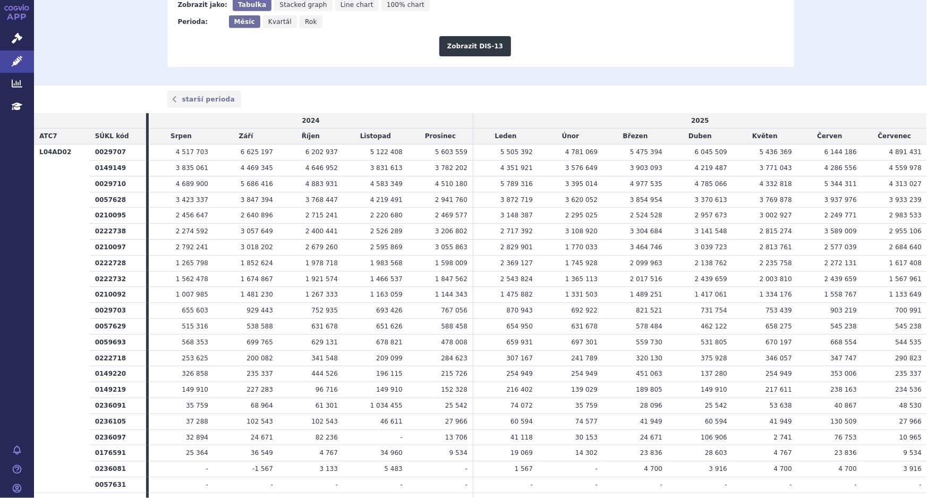
drag, startPoint x: 807, startPoint y: 144, endPoint x: 913, endPoint y: 136, distance: 105.5
click at [927, 136] on html "APP Správní řízení Léčivé přípravky Analytics Education Notifikace Nápověda" at bounding box center [463, 249] width 927 height 498
click at [900, 136] on td "Červenec" at bounding box center [895, 137] width 65 height 16
click at [913, 134] on td "Červenec" at bounding box center [895, 137] width 65 height 16
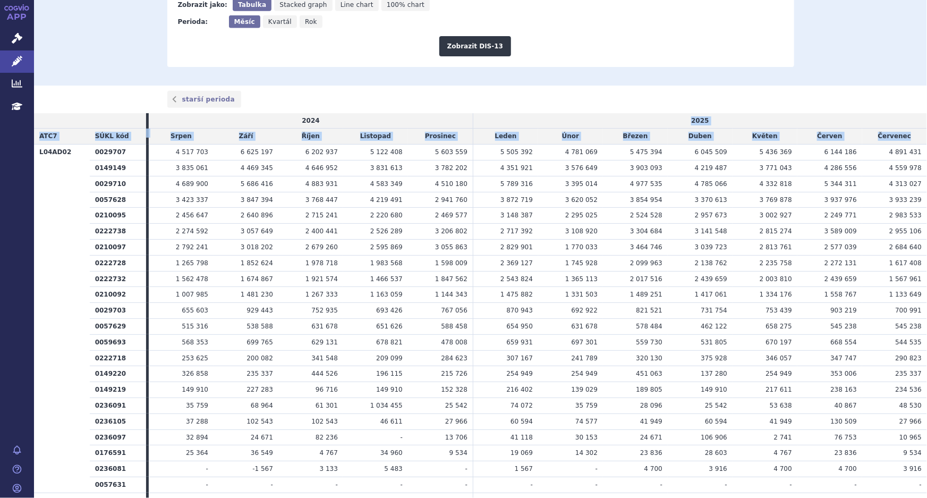
drag, startPoint x: 846, startPoint y: 138, endPoint x: 579, endPoint y: 114, distance: 267.9
click at [579, 114] on thead "2024 2025 ATC7 SÚKL kód Srpen Září Říjen Listopad Prosinec Leden Únor Březen Du…" at bounding box center [480, 128] width 893 height 31
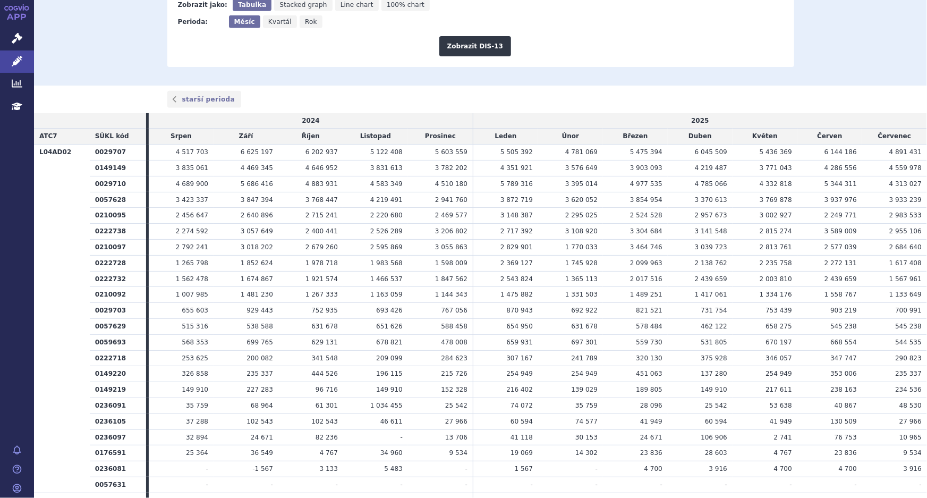
click at [718, 99] on div "starší perioda" at bounding box center [481, 99] width 670 height 17
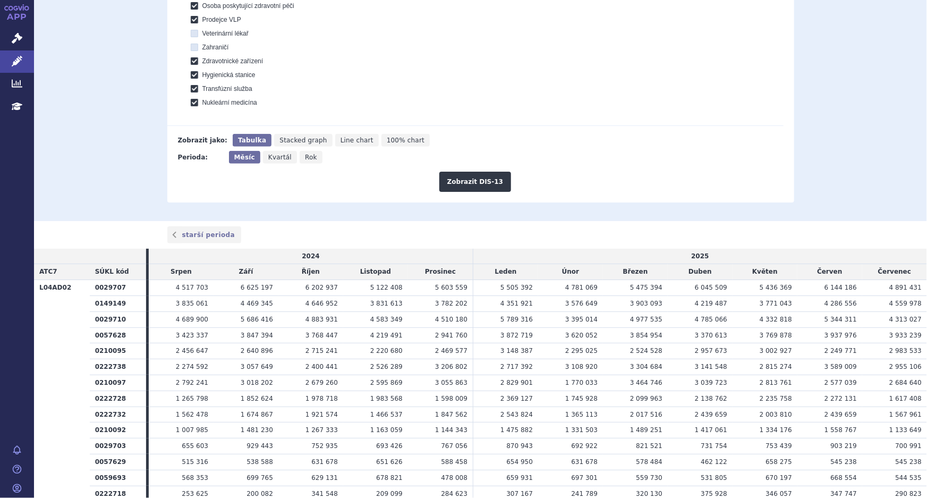
scroll to position [483, 0]
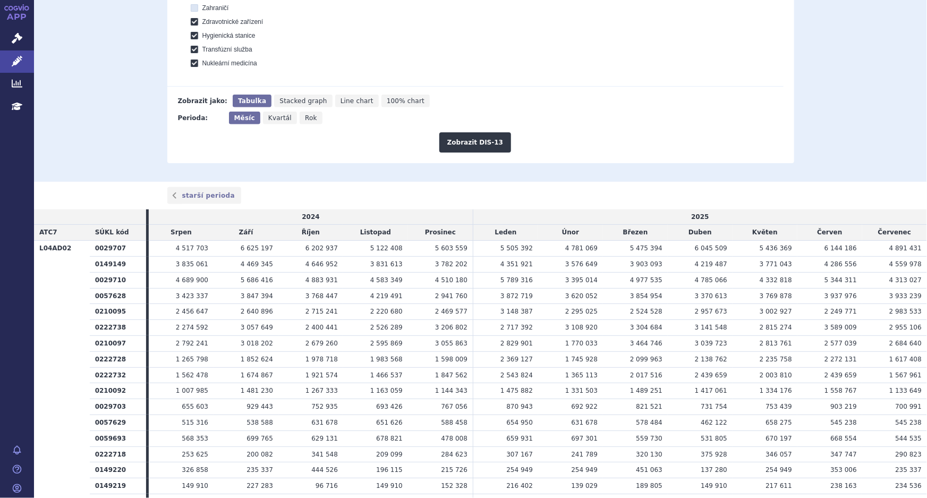
click at [680, 230] on td "Duben" at bounding box center [700, 233] width 65 height 16
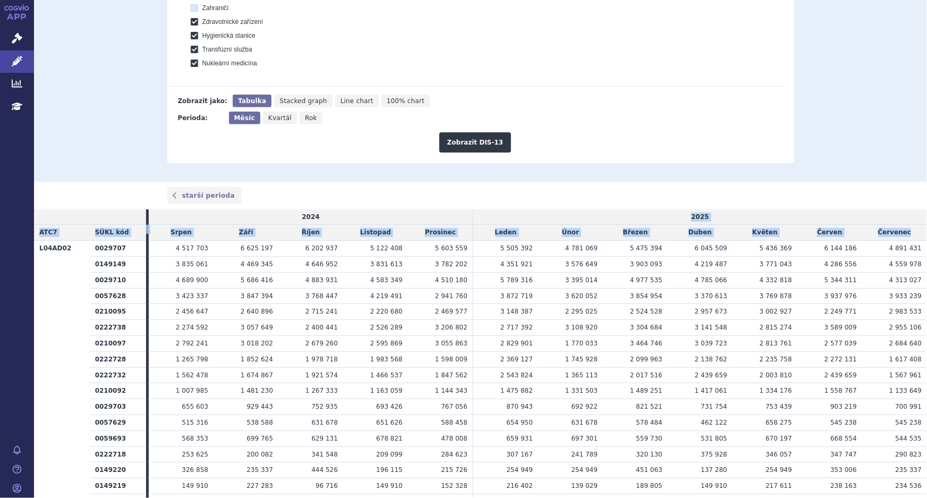
drag, startPoint x: 686, startPoint y: 218, endPoint x: 913, endPoint y: 235, distance: 227.6
click at [913, 235] on thead "2024 2025 ATC7 SÚKL kód Srpen Září Říjen Listopad Prosinec Leden Únor Březen Du…" at bounding box center [480, 224] width 893 height 31
click at [902, 230] on td "Červenec" at bounding box center [895, 233] width 65 height 16
drag, startPoint x: 905, startPoint y: 232, endPoint x: 759, endPoint y: 192, distance: 151.1
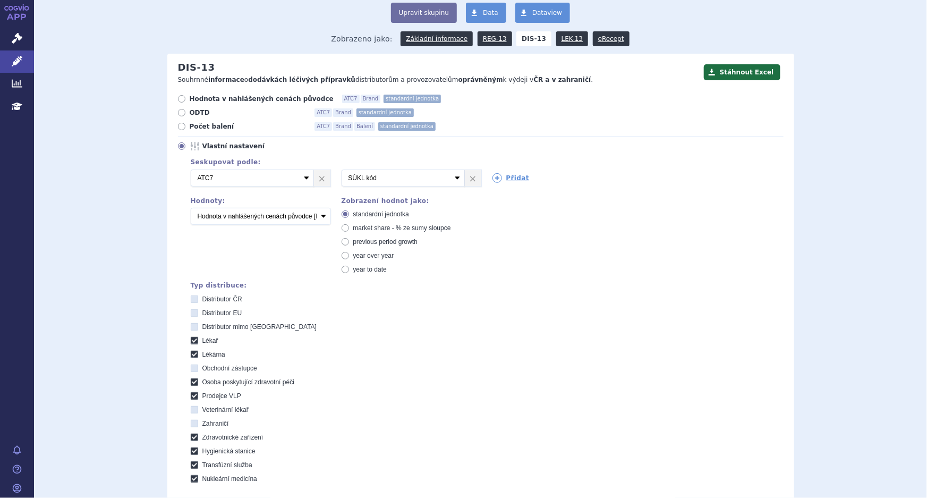
scroll to position [0, 0]
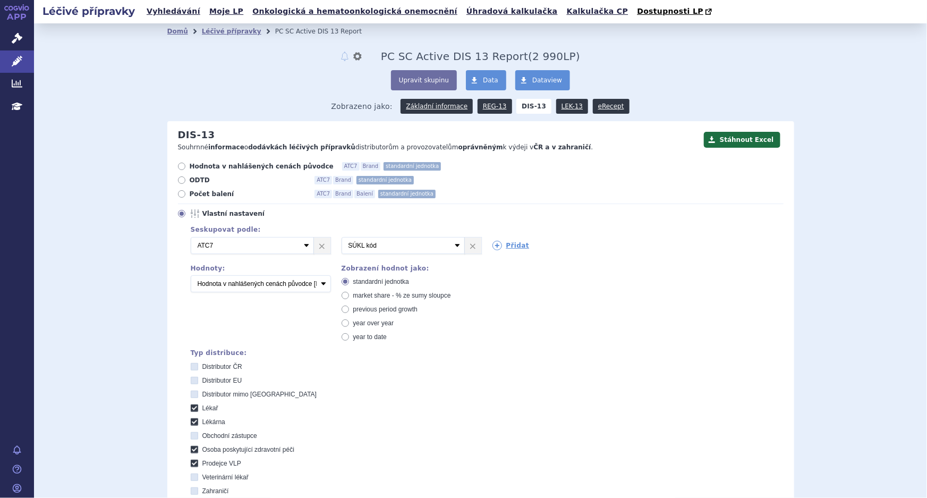
click at [821, 121] on div "Domů Léčivé přípravky PC SC Active DIS 13 Report notifikace nastavení Přejmenov…" at bounding box center [480, 343] width 893 height 641
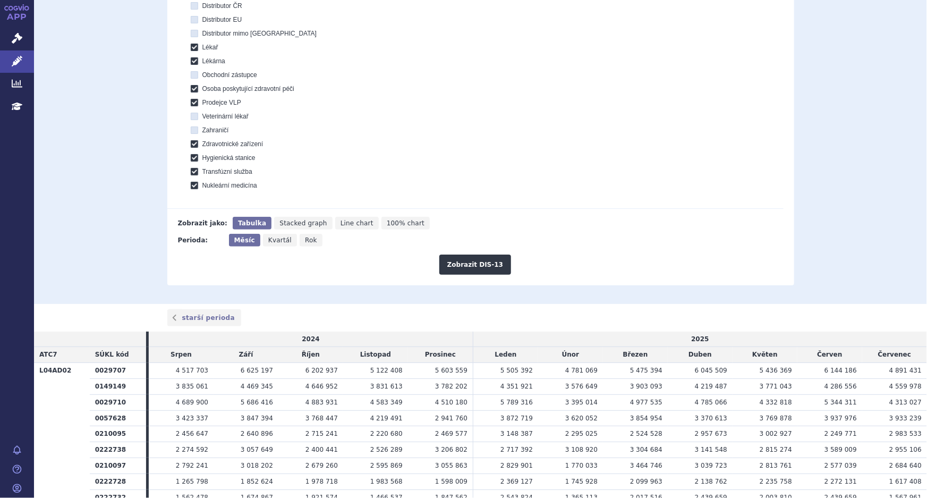
scroll to position [435, 0]
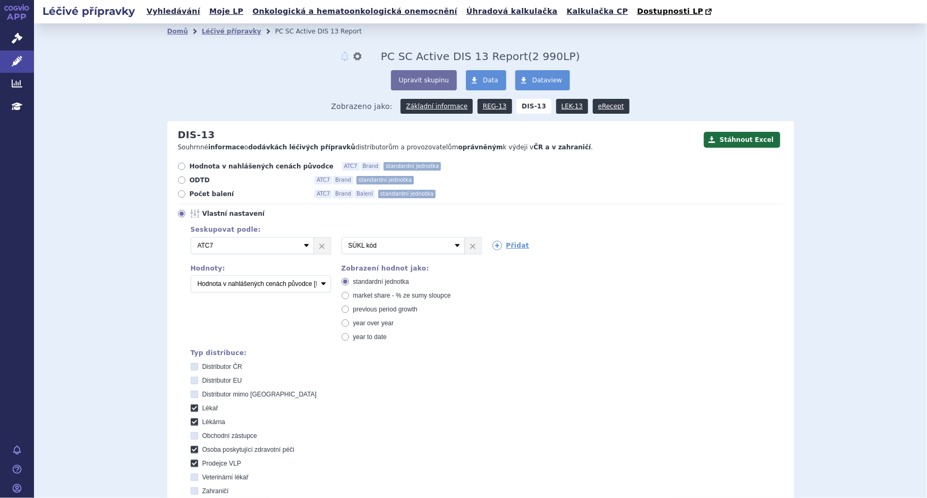
scroll to position [338, 0]
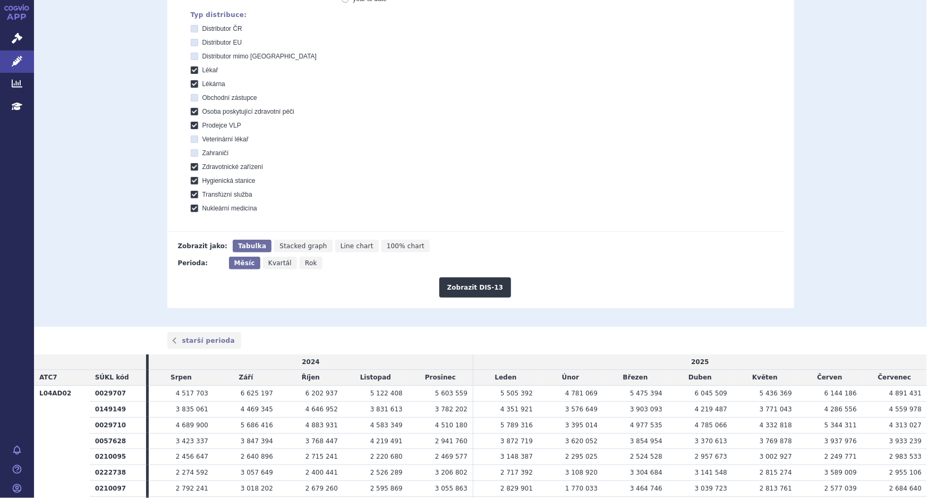
click at [835, 380] on td "Červen" at bounding box center [830, 378] width 65 height 16
drag, startPoint x: 805, startPoint y: 380, endPoint x: 952, endPoint y: 379, distance: 146.7
click at [927, 379] on html "APP Správní řízení Léčivé přípravky Analytics Education Notifikace Nápověda" at bounding box center [463, 249] width 927 height 498
click at [841, 248] on div "Domů Léčivé přípravky PC SC Active DIS 13 Report notifikace nastavení Přejmenov…" at bounding box center [480, 5] width 893 height 641
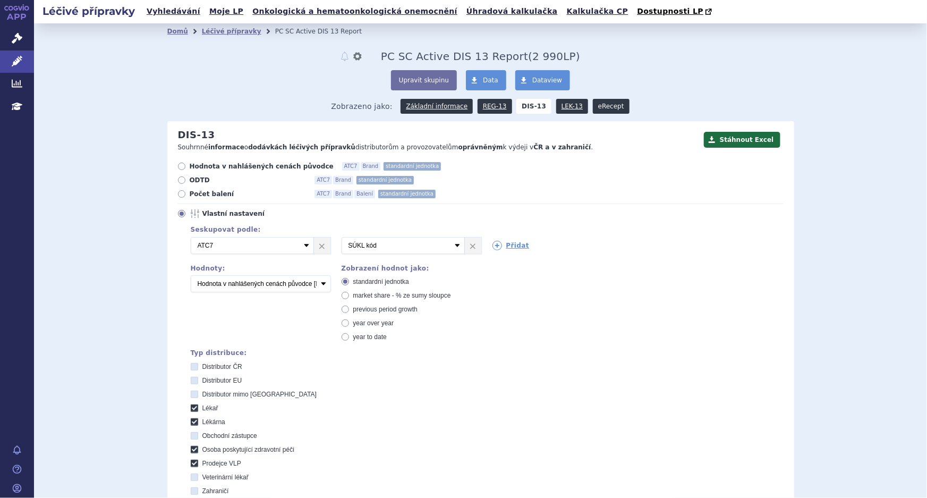
click at [593, 106] on link "eRecept" at bounding box center [611, 106] width 37 height 15
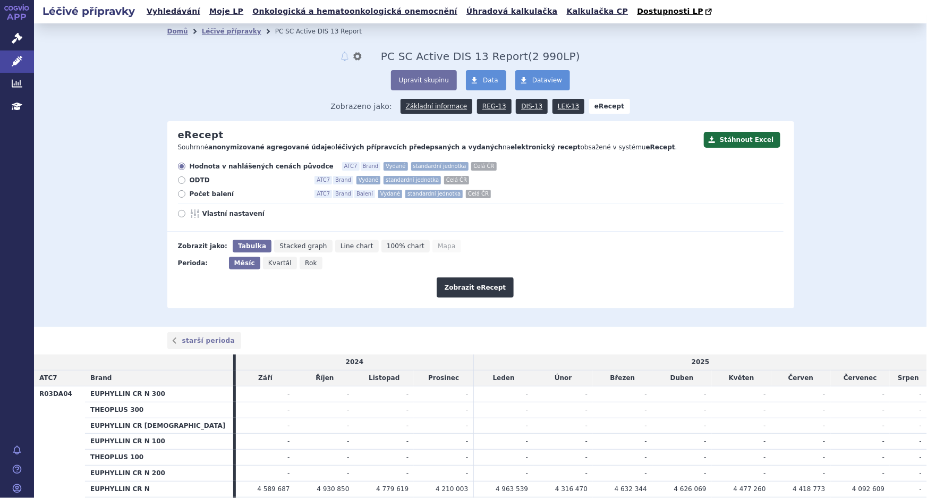
click at [178, 217] on icon at bounding box center [181, 213] width 7 height 7
click at [179, 217] on input "Vlastní nastavení" at bounding box center [182, 215] width 7 height 7
radio input "true"
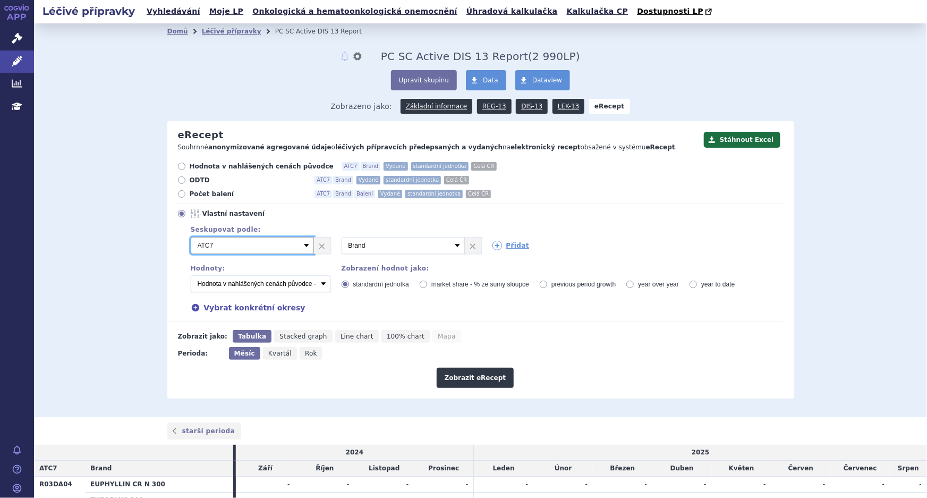
click at [293, 250] on select "Vyberte groupování ATC3 ATC5 ATC7 Brand Balení Síla Forma SÚKL kód MAH VPOIS Re…" at bounding box center [252, 245] width 123 height 17
select select "suklCode"
click at [191, 238] on select "Vyberte groupování ATC3 ATC5 ATC7 Brand Balení Síla Forma SÚKL kód MAH VPOIS Re…" at bounding box center [252, 245] width 123 height 17
click at [393, 242] on select "Vyberte groupování ATC3 ATC5 ATC7 Brand Balení Síla Forma SÚKL kód MAH VPOIS Re…" at bounding box center [403, 245] width 123 height 17
click at [342, 238] on select "Vyberte groupování ATC3 ATC5 ATC7 Brand Balení Síla Forma SÚKL kód MAH VPOIS Re…" at bounding box center [403, 245] width 123 height 17
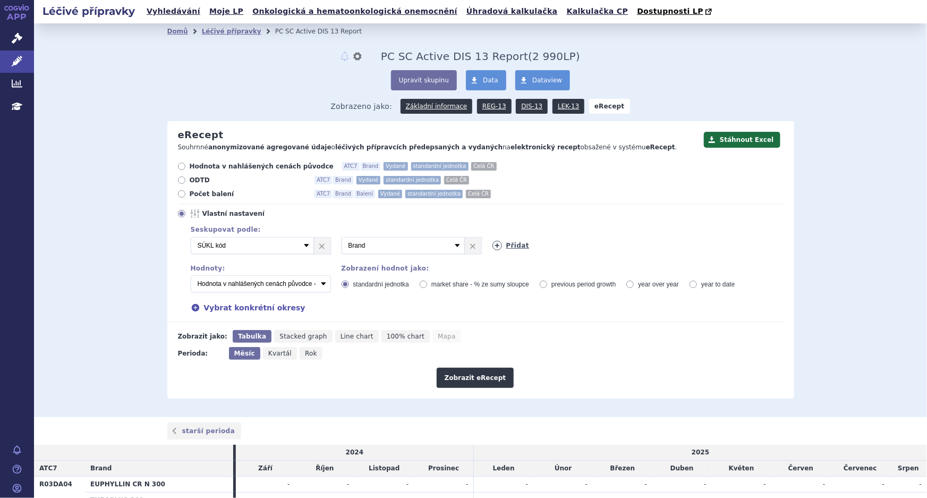
click at [494, 249] on icon at bounding box center [498, 246] width 10 height 10
click at [425, 249] on select "Vyberte groupování ATC3 ATC5 ATC7 Brand Balení Síla Forma SÚKL kód MAH VPOIS Re…" at bounding box center [403, 245] width 123 height 17
click at [342, 238] on select "Vyberte groupování ATC3 ATC5 ATC7 Brand Balení Síla Forma SÚKL kód MAH VPOIS Re…" at bounding box center [403, 245] width 123 height 17
click at [525, 248] on select "Vyberte groupování ATC3 ATC5 ATC7 Brand Balení Síla Forma SÚKL kód MAH VPOIS Re…" at bounding box center [554, 245] width 123 height 17
select select "package"
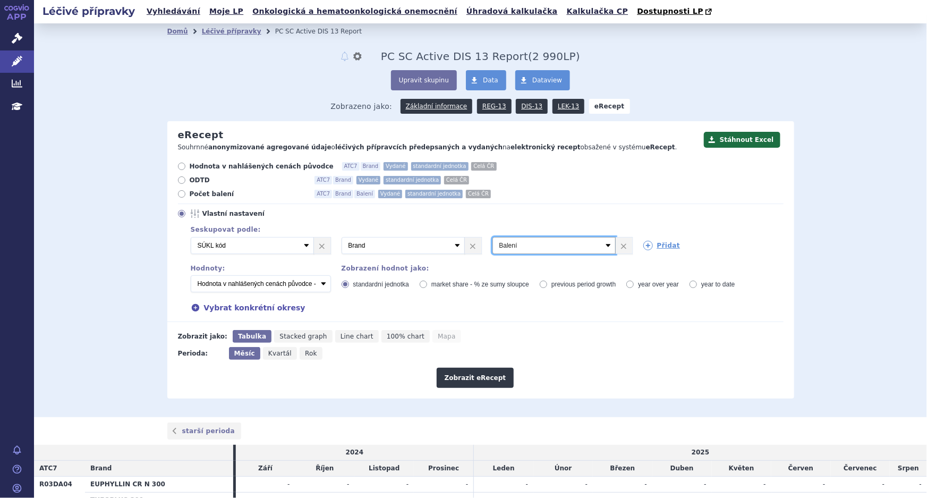
click at [493, 238] on select "Vyberte groupování ATC3 ATC5 ATC7 Brand Balení Síla Forma SÚKL kód MAH VPOIS Re…" at bounding box center [554, 245] width 123 height 17
click at [647, 242] on icon at bounding box center [649, 246] width 10 height 10
click at [673, 243] on select "Vyberte groupování ATC3 ATC5 ATC7 Brand Balení Síla Forma SÚKL kód MAH VPOIS Re…" at bounding box center [705, 245] width 123 height 17
select select "districtName"
click at [644, 238] on select "Vyberte groupování ATC3 ATC5 ATC7 Brand Balení Síla Forma SÚKL kód MAH VPOIS Re…" at bounding box center [705, 245] width 123 height 17
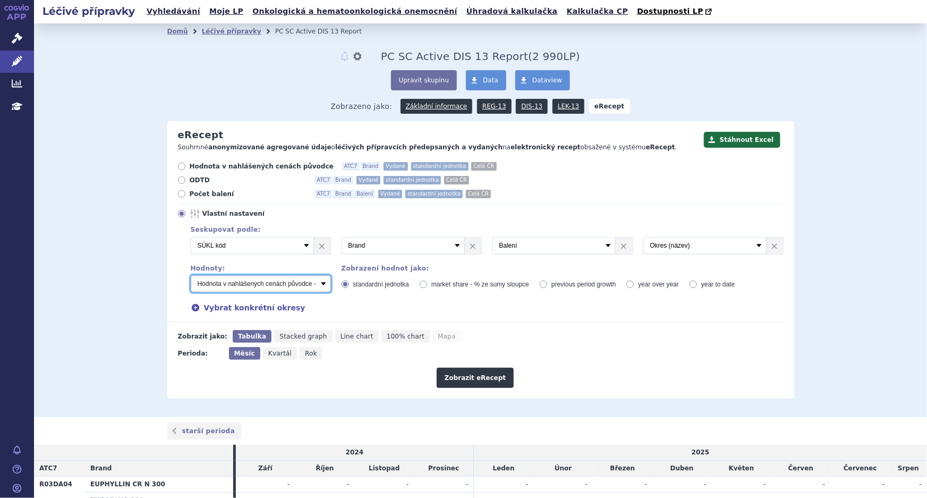
click at [245, 286] on select "Počet balení - vydané Hodnota v nahlášených cenách původce - vydané Hodnota v m…" at bounding box center [261, 283] width 140 height 17
click at [191, 276] on select "Počet balení - vydané Hodnota v nahlášených cenách původce - vydané Hodnota v m…" at bounding box center [261, 283] width 140 height 17
click at [305, 282] on select "Počet balení - vydané Hodnota v nahlášených cenách původce - vydané Hodnota v m…" at bounding box center [261, 283] width 140 height 17
select select "predepsanePackages"
click at [191, 276] on select "Počet balení - vydané Hodnota v nahlášených cenách původce - vydané Hodnota v m…" at bounding box center [261, 283] width 140 height 17
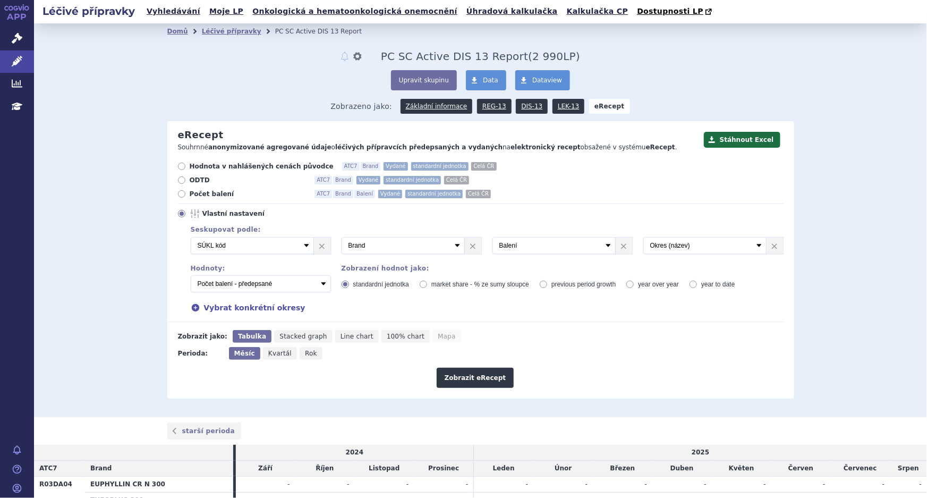
click at [822, 256] on div "Domů Léčivé přípravky PC SC Active DIS 13 Report notifikace nastavení Přejmenov…" at bounding box center [480, 220] width 893 height 394
click at [739, 141] on button "Stáhnout Excel" at bounding box center [742, 140] width 77 height 16
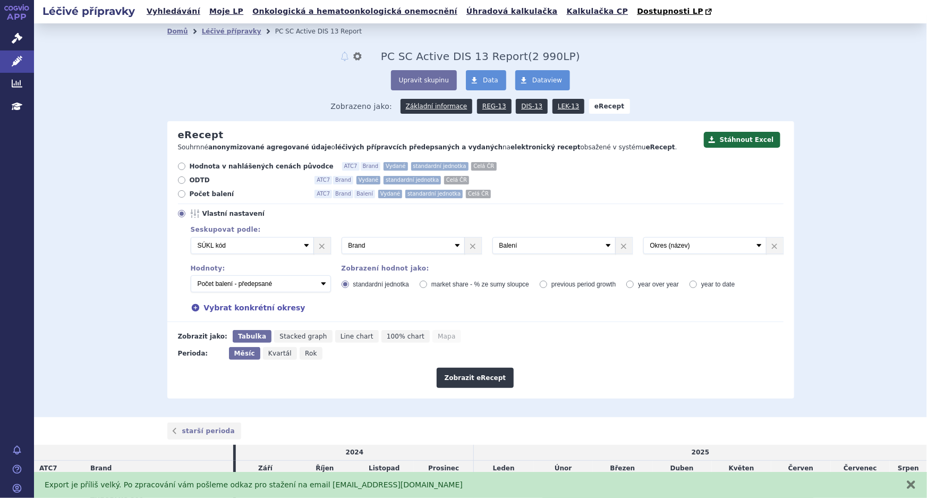
click at [855, 223] on div "Domů Léčivé přípravky PC SC Active DIS 13 Report notifikace nastavení Přejmenov…" at bounding box center [480, 220] width 893 height 394
click at [526, 106] on link "DIS-13" at bounding box center [532, 106] width 32 height 15
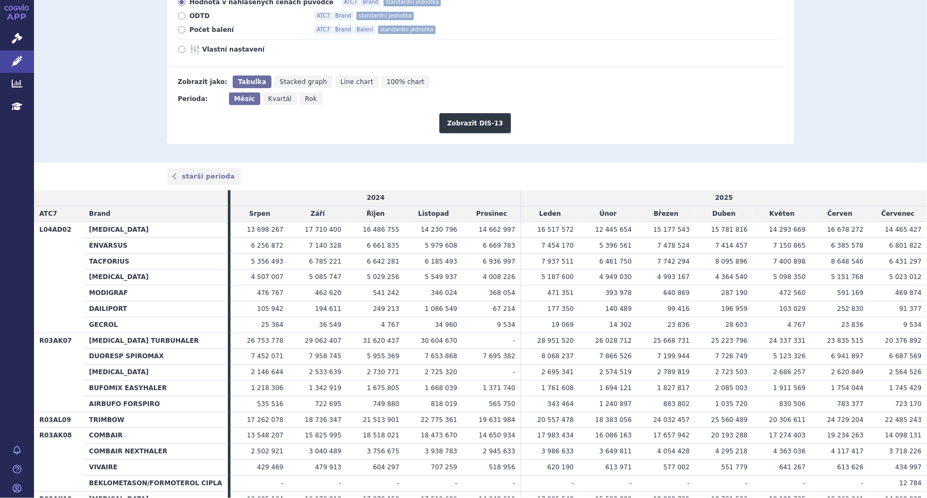
scroll to position [241, 0]
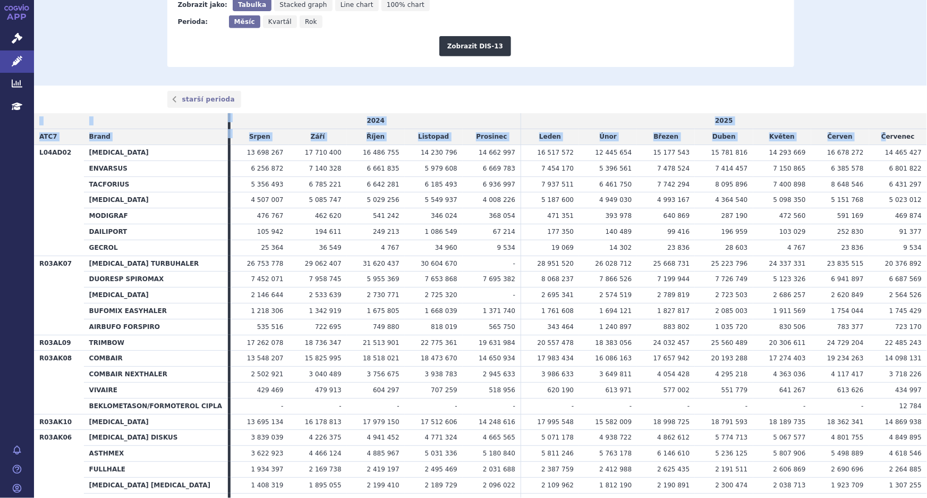
drag, startPoint x: 882, startPoint y: 138, endPoint x: 901, endPoint y: 157, distance: 27.1
click at [927, 171] on html "APP Správní řízení Léčivé přípravky Analytics Education Notifikace [GEOGRAPHIC_…" at bounding box center [463, 249] width 927 height 498
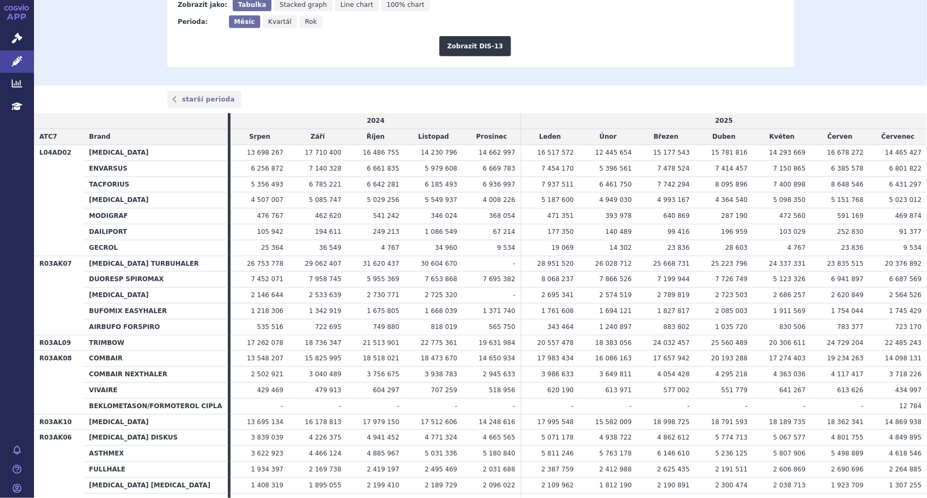
click at [821, 93] on div "starší perioda" at bounding box center [480, 100] width 893 height 28
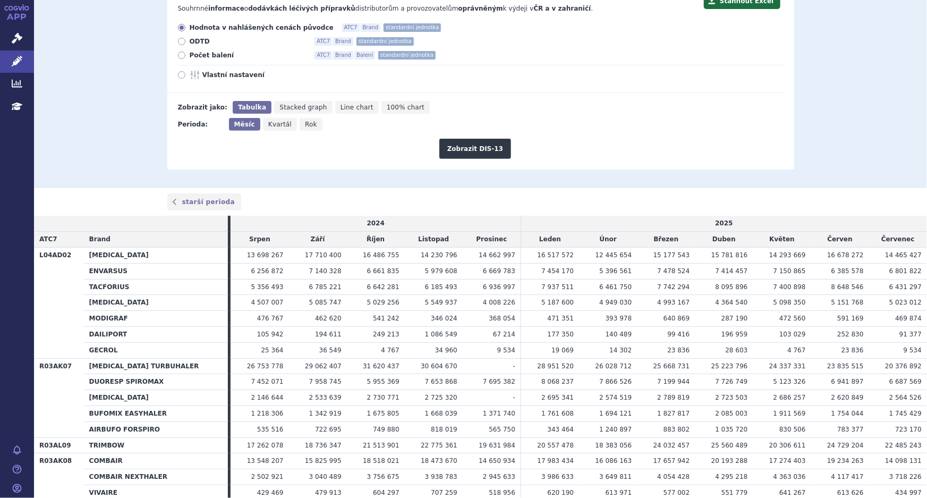
scroll to position [0, 0]
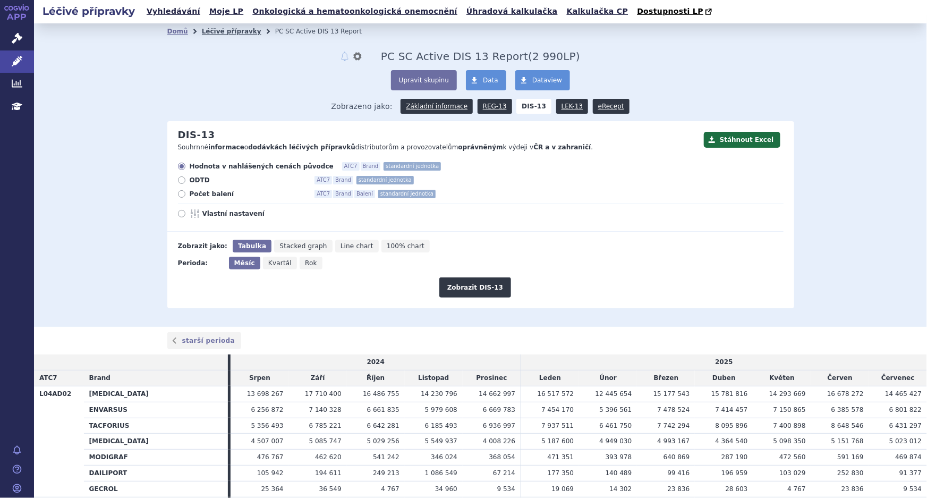
click at [223, 32] on link "Léčivé přípravky" at bounding box center [232, 31] width 60 height 7
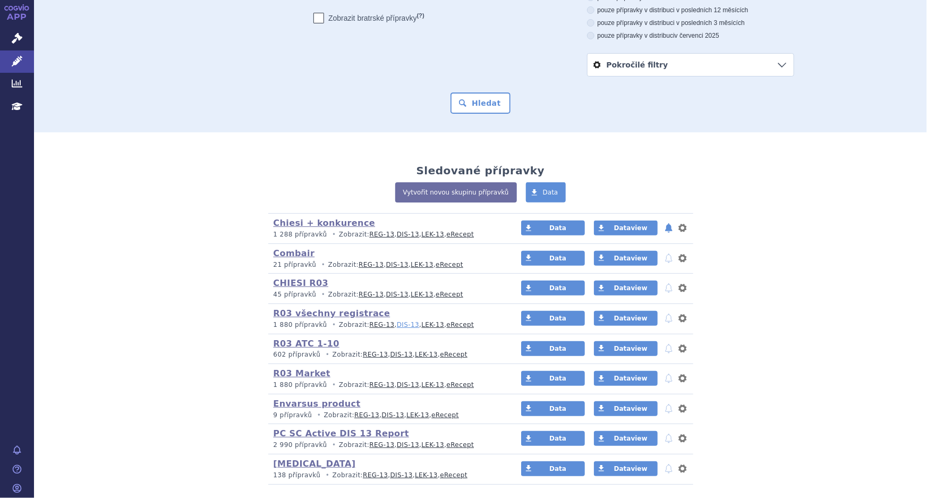
scroll to position [158, 0]
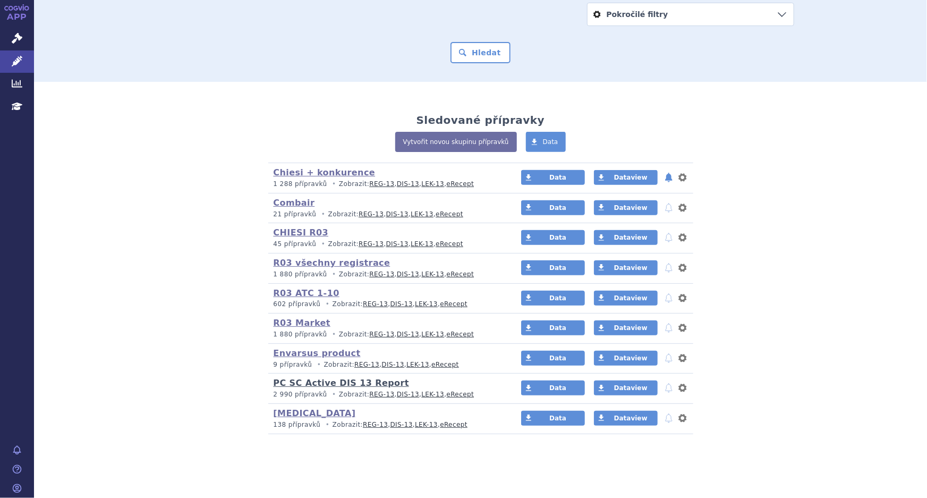
click at [345, 383] on link "PC SC Active DIS 13 Report" at bounding box center [342, 383] width 136 height 10
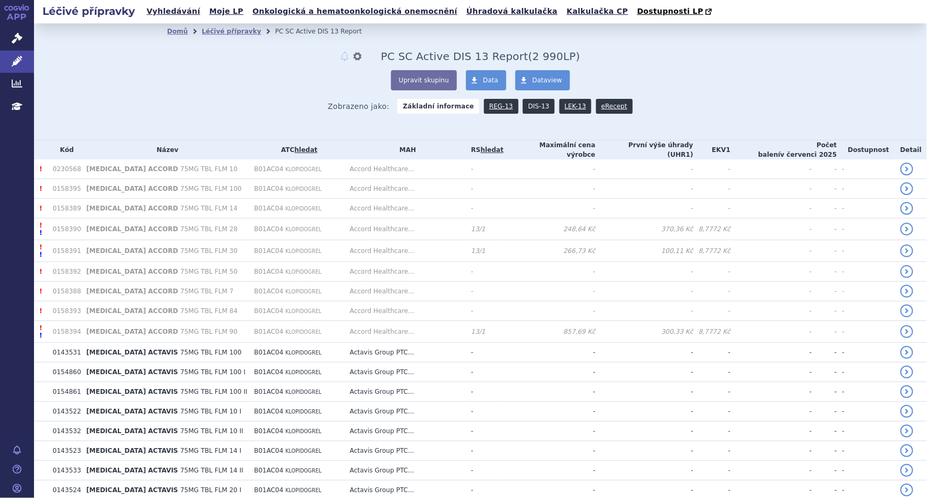
click at [535, 108] on link "DIS-13" at bounding box center [539, 106] width 32 height 15
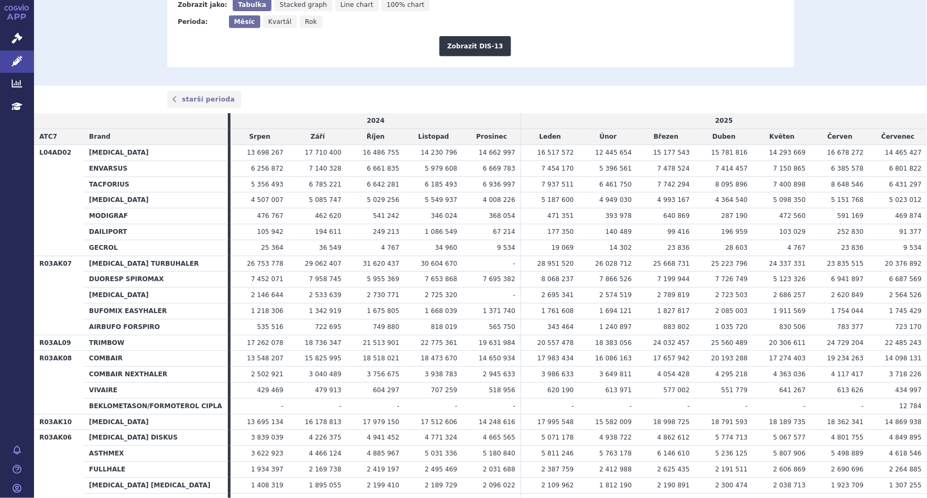
scroll to position [96, 0]
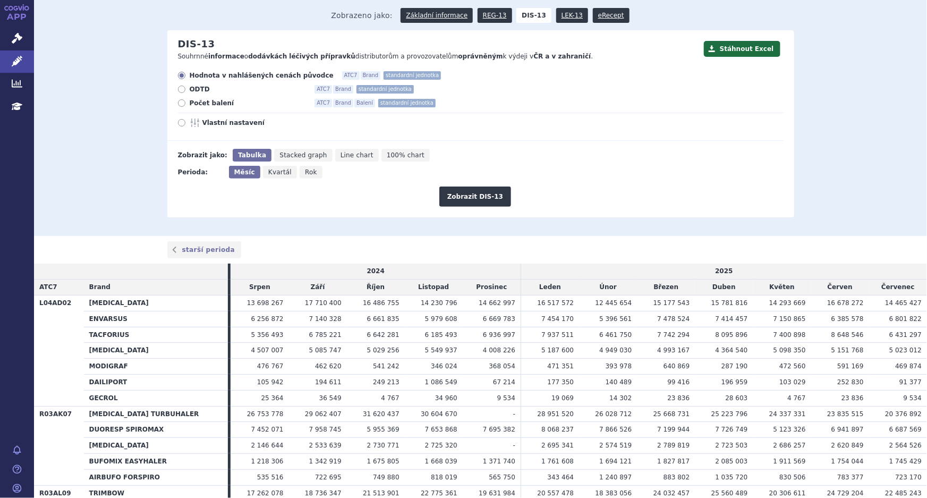
scroll to position [96, 0]
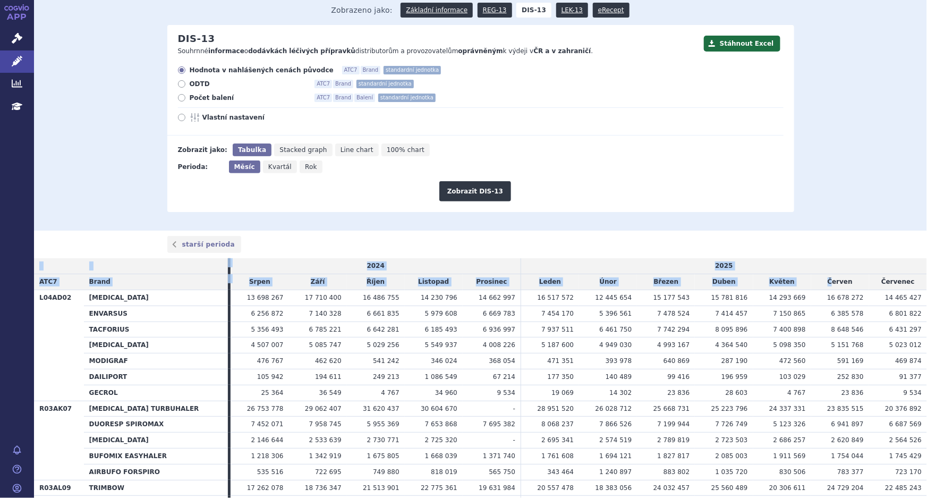
drag, startPoint x: 829, startPoint y: 278, endPoint x: 871, endPoint y: 223, distance: 69.4
click at [925, 256] on div "Léčivé přípravky Vyhledávání Moje LP Onkologická a hematoonkologická onemocnění…" at bounding box center [480, 249] width 893 height 498
click at [859, 215] on div "Domů Léčivé přípravky PC SC Active DIS 13 Report notifikace nastavení Přejmenov…" at bounding box center [480, 78] width 893 height 303
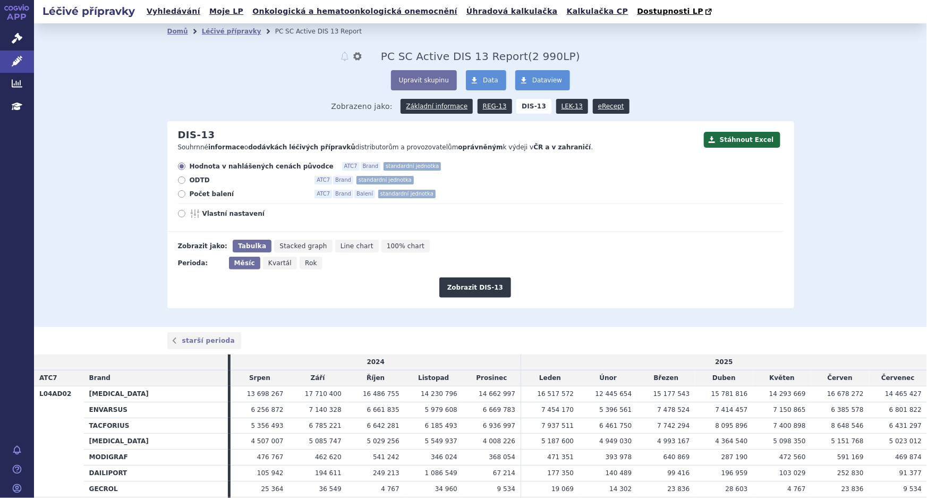
scroll to position [193, 0]
